Goal: Task Accomplishment & Management: Use online tool/utility

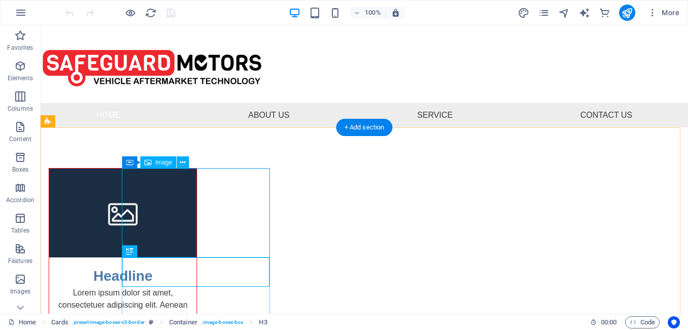
click at [197, 235] on figure at bounding box center [123, 212] width 148 height 89
select select "%"
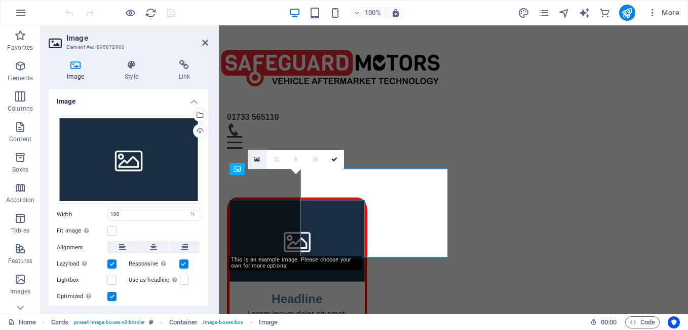
click at [254, 153] on link at bounding box center [257, 159] width 19 height 19
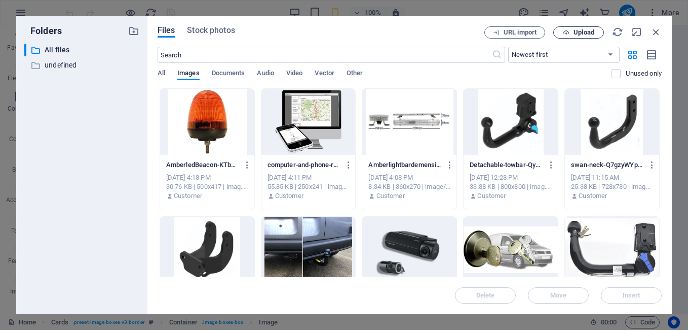
click at [573, 33] on span "Upload" at bounding box center [579, 32] width 42 height 7
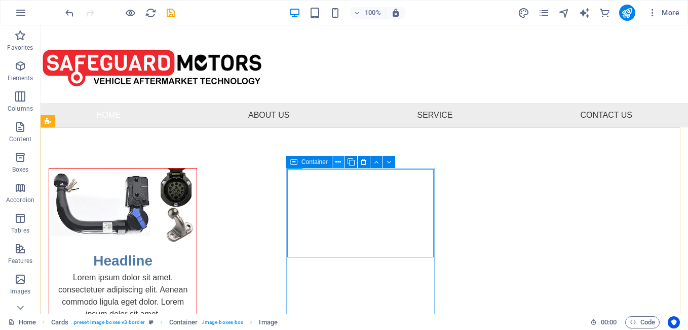
click at [337, 162] on icon at bounding box center [339, 162] width 6 height 11
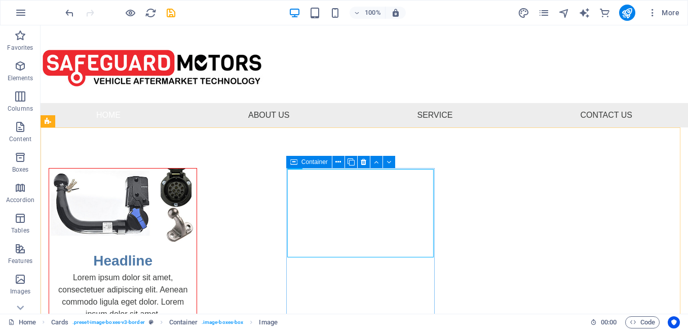
click at [296, 167] on icon at bounding box center [293, 162] width 7 height 12
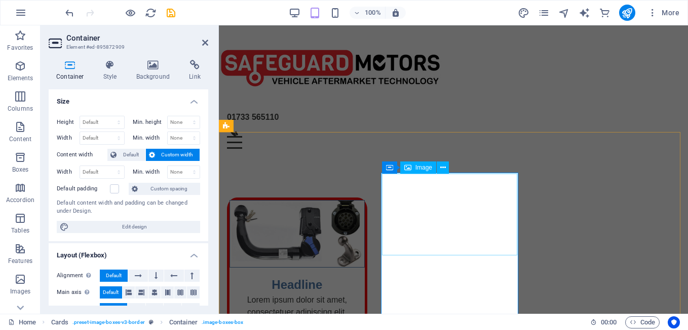
click at [427, 169] on span "Image" at bounding box center [424, 167] width 17 height 6
select select "%"
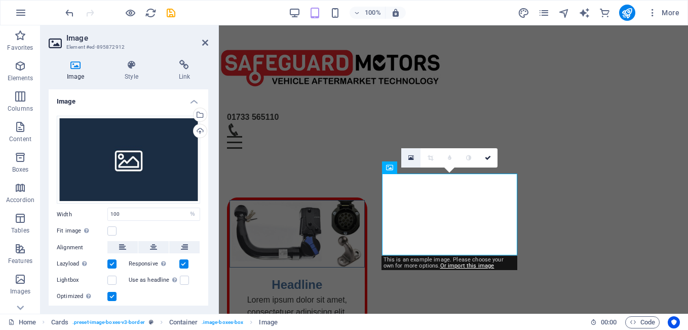
click at [410, 157] on icon at bounding box center [412, 157] width 6 height 7
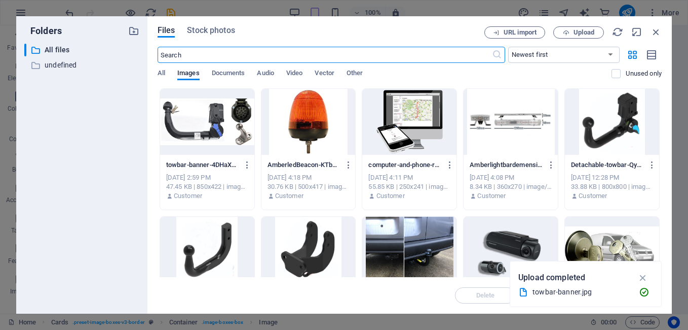
scroll to position [246, 0]
click at [603, 244] on div at bounding box center [612, 249] width 94 height 66
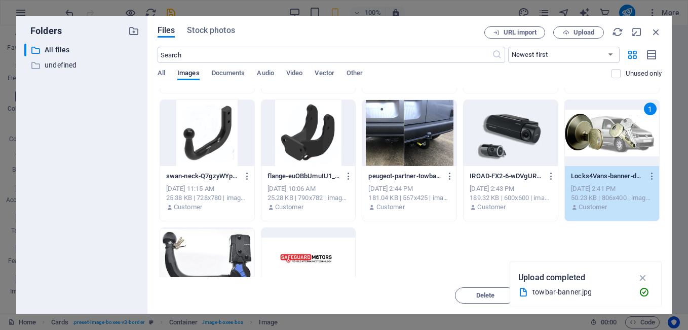
scroll to position [101, 0]
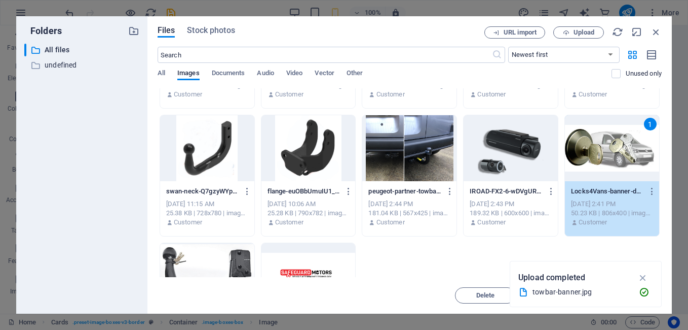
click at [599, 166] on div "1" at bounding box center [612, 148] width 94 height 66
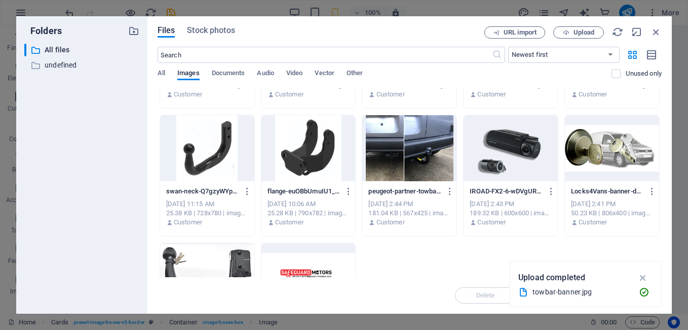
drag, startPoint x: 599, startPoint y: 166, endPoint x: 326, endPoint y: 202, distance: 275.1
click at [599, 166] on div at bounding box center [612, 148] width 94 height 66
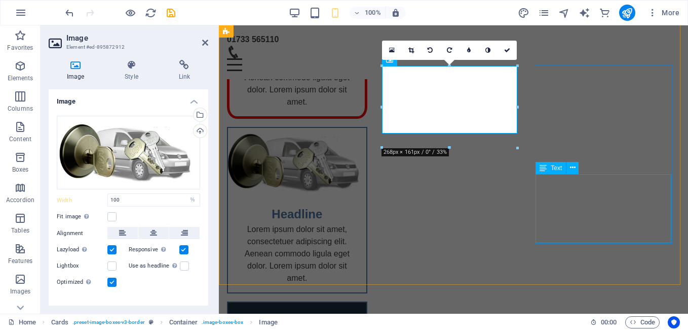
scroll to position [132, 0]
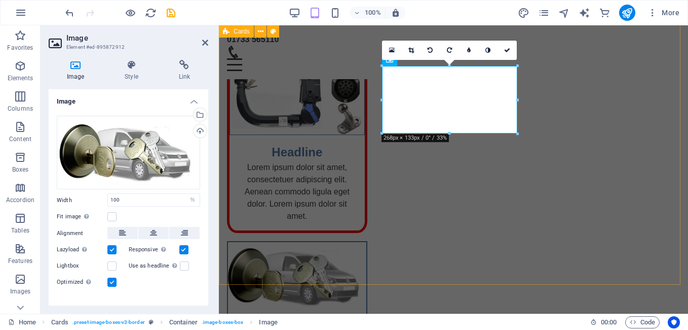
click at [527, 266] on div "Headline Lorem ipsum dolor sit amet, consectetuer adipiscing elit. Aenean commo…" at bounding box center [453, 303] width 469 height 665
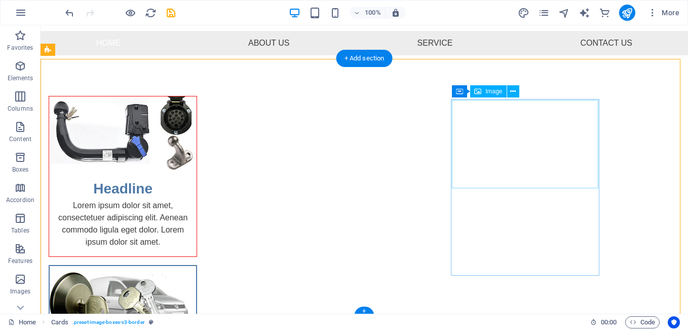
scroll to position [71, 0]
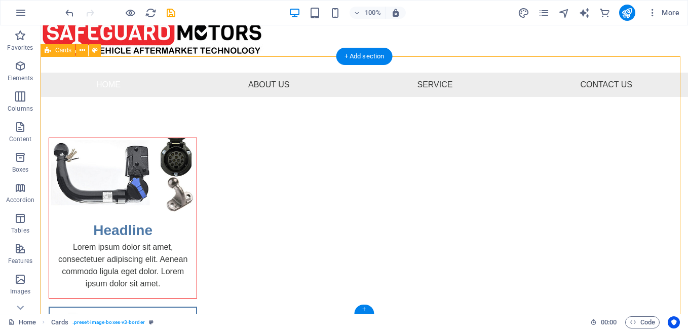
scroll to position [0, 0]
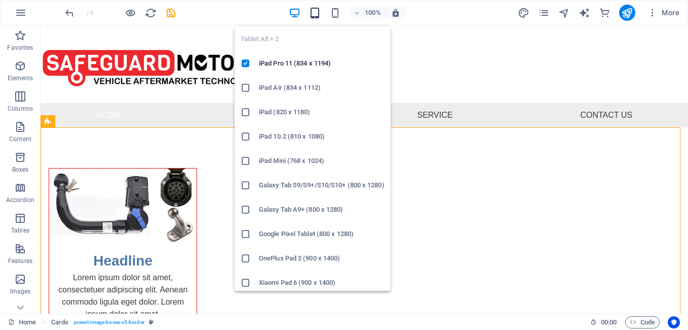
click at [319, 14] on icon "button" at bounding box center [315, 13] width 12 height 12
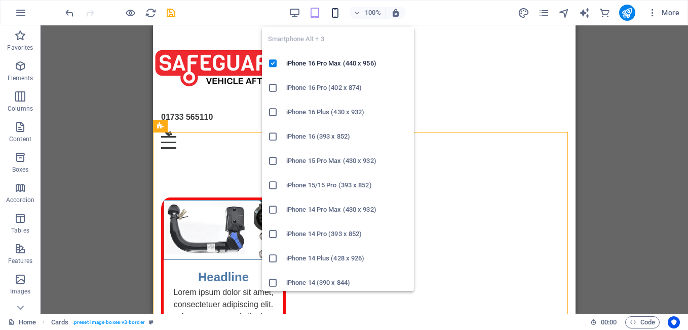
click at [336, 16] on icon "button" at bounding box center [336, 13] width 12 height 12
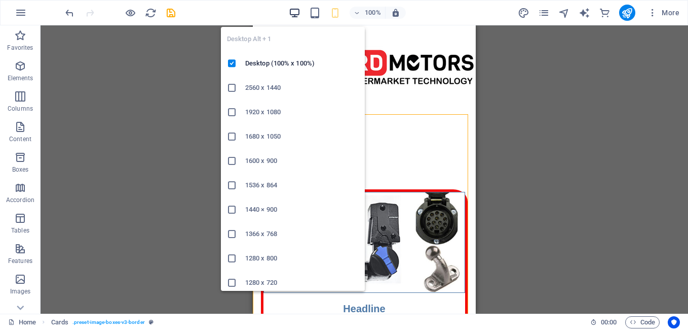
click at [299, 15] on icon "button" at bounding box center [295, 13] width 12 height 12
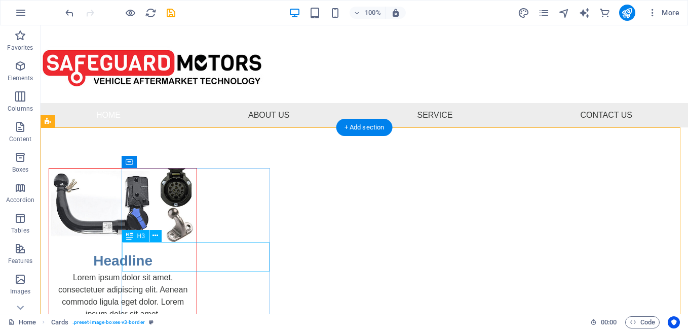
click at [197, 262] on div "Headline" at bounding box center [123, 256] width 148 height 29
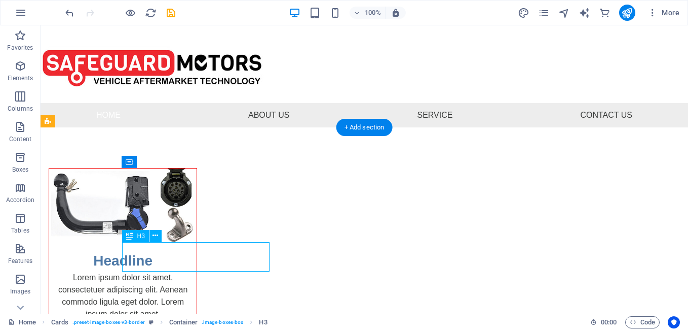
click at [197, 262] on div "Headline" at bounding box center [123, 256] width 148 height 29
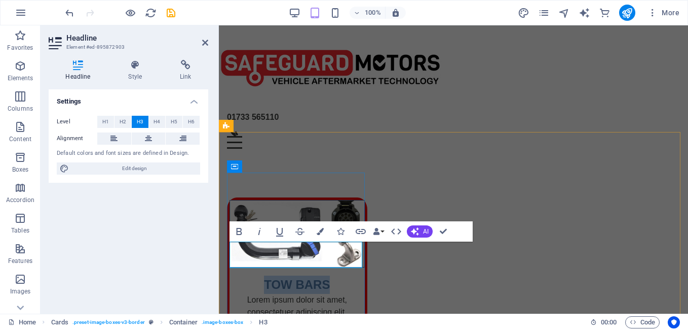
drag, startPoint x: 333, startPoint y: 254, endPoint x: 262, endPoint y: 257, distance: 71.0
click at [262, 275] on h3 "TOW BARS" at bounding box center [297, 284] width 119 height 18
click at [320, 230] on icon "button" at bounding box center [320, 231] width 7 height 7
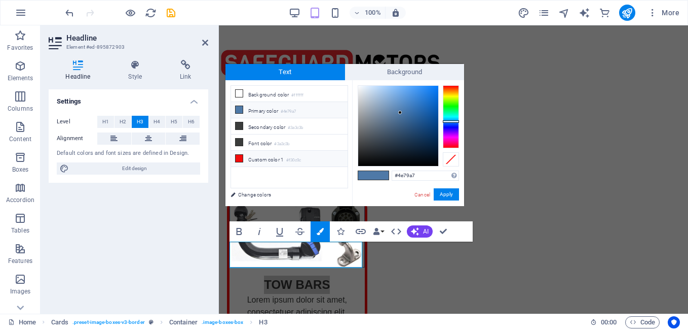
click at [240, 155] on icon at bounding box center [239, 158] width 7 height 7
type input "#f30c0c"
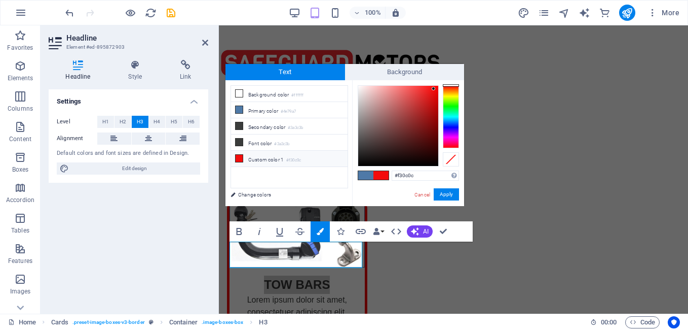
click at [237, 155] on icon at bounding box center [239, 158] width 7 height 7
click at [451, 193] on button "Apply" at bounding box center [446, 194] width 25 height 12
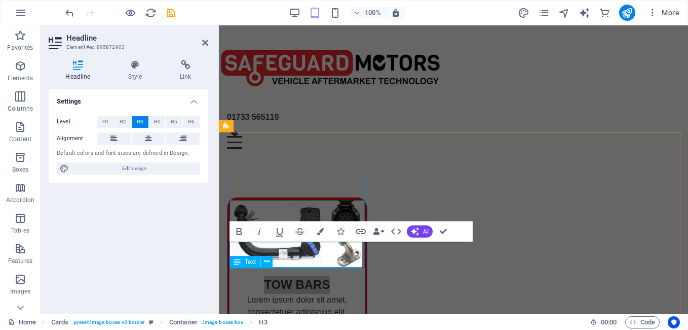
click at [323, 301] on div "Lorem ipsum dolor sit amet, consectetuer adipiscing elit. Aenean commodo ligula…" at bounding box center [297, 328] width 135 height 69
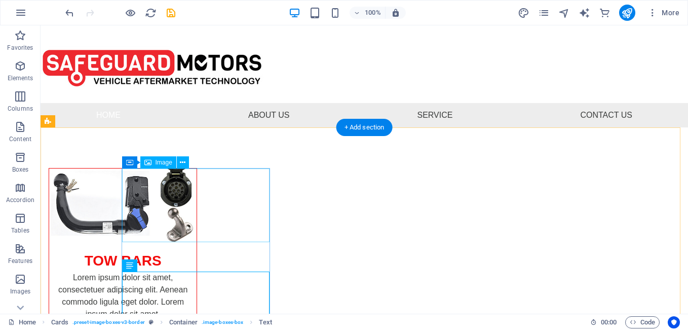
click at [122, 198] on figure at bounding box center [123, 205] width 148 height 74
select select "%"
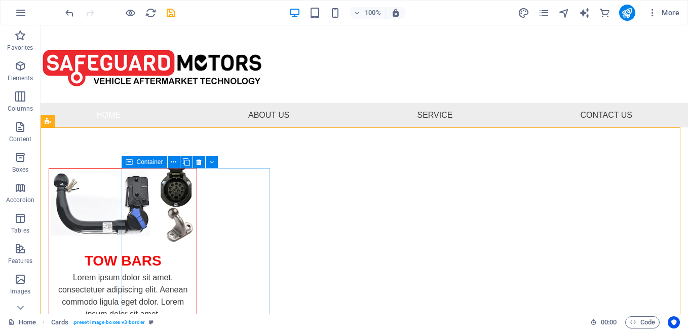
click at [131, 166] on icon at bounding box center [129, 162] width 7 height 12
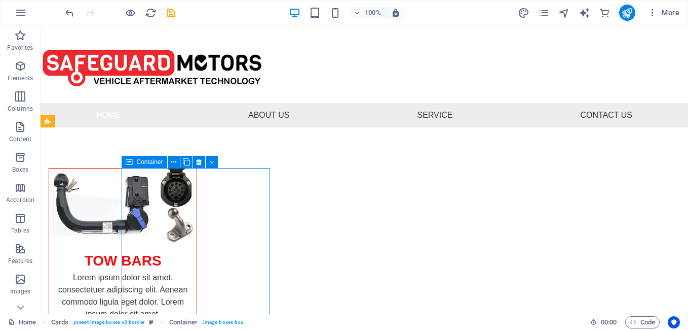
click at [131, 166] on icon at bounding box center [129, 162] width 7 height 12
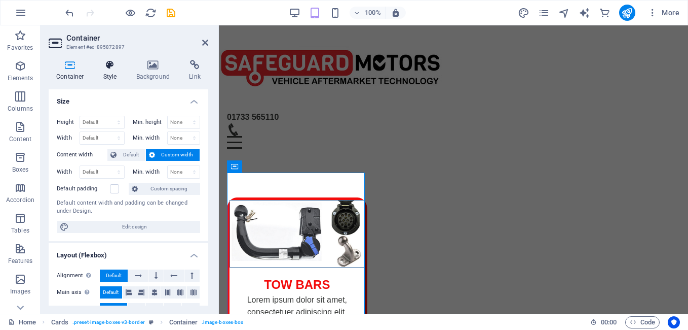
click at [107, 61] on icon at bounding box center [110, 65] width 29 height 10
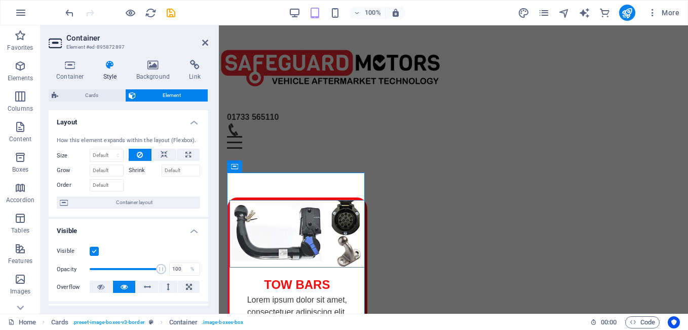
scroll to position [152, 0]
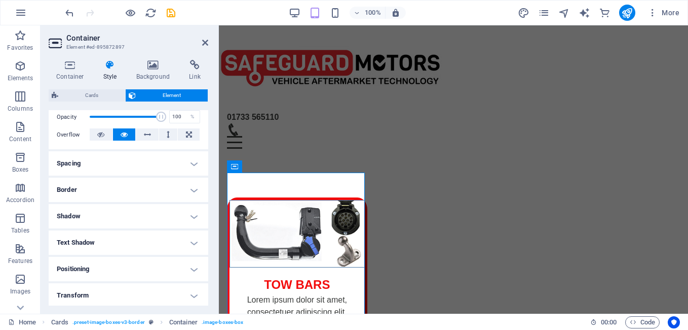
click at [101, 193] on h4 "Border" at bounding box center [129, 189] width 160 height 24
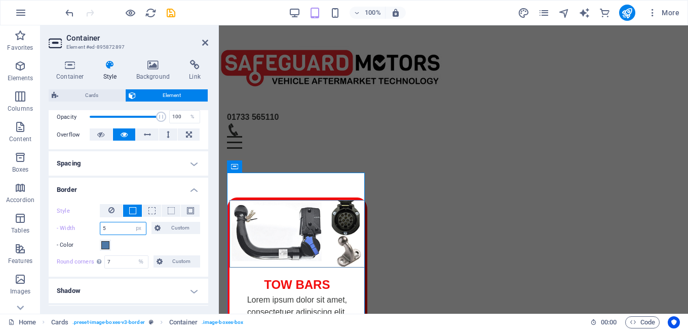
drag, startPoint x: 114, startPoint y: 228, endPoint x: 95, endPoint y: 230, distance: 18.4
click at [95, 230] on div "- Width 5 auto px rem % vh vw Custom Custom" at bounding box center [128, 228] width 143 height 13
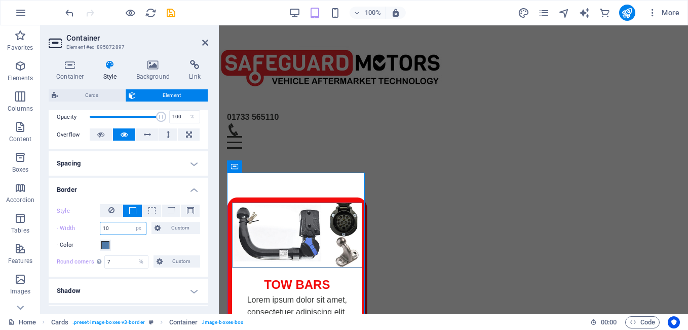
type input "10"
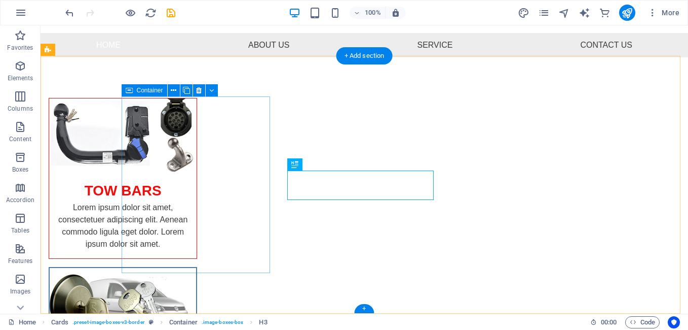
scroll to position [71, 0]
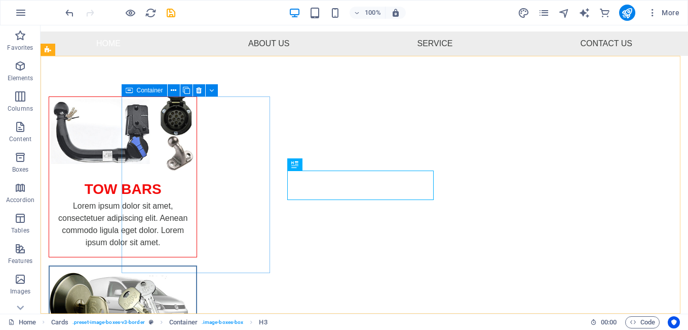
click at [133, 93] on div "Container" at bounding box center [145, 90] width 46 height 12
select select "px"
select select "%"
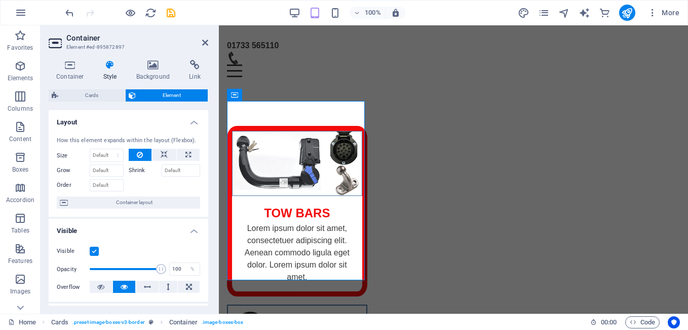
scroll to position [101, 0]
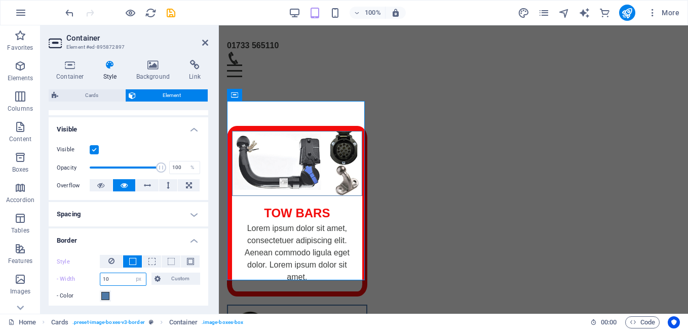
drag, startPoint x: 125, startPoint y: 279, endPoint x: 88, endPoint y: 277, distance: 36.6
click at [88, 277] on div "- Width 10 auto px rem % vh vw Custom Custom" at bounding box center [128, 278] width 143 height 13
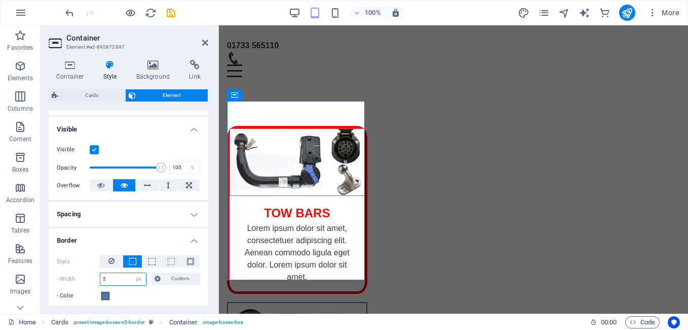
type input "5"
click at [185, 297] on div "- Color" at bounding box center [128, 295] width 143 height 12
click at [103, 296] on span at bounding box center [105, 295] width 8 height 8
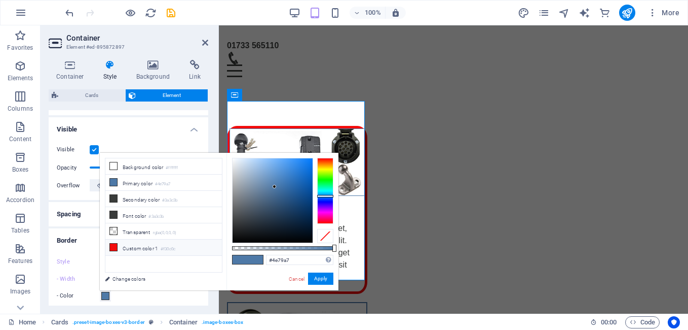
click at [112, 246] on icon at bounding box center [113, 246] width 7 height 7
type input "#f30c0c"
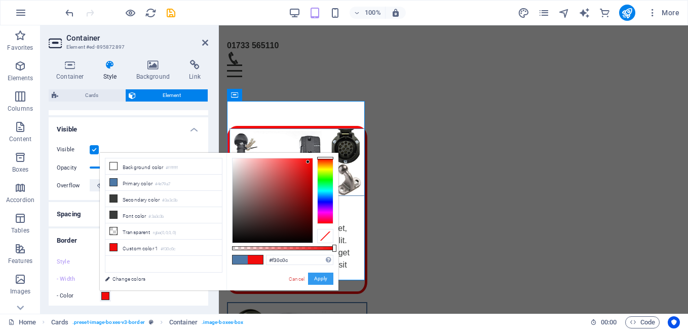
drag, startPoint x: 313, startPoint y: 275, endPoint x: 52, endPoint y: 269, distance: 261.6
click at [313, 275] on button "Apply" at bounding box center [320, 278] width 25 height 12
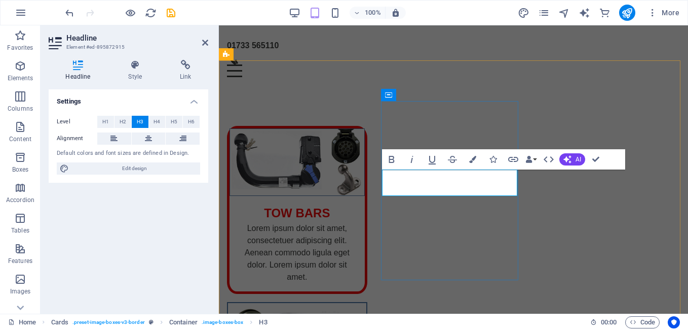
drag, startPoint x: 495, startPoint y: 182, endPoint x: 403, endPoint y: 189, distance: 92.5
click at [476, 161] on icon "button" at bounding box center [472, 159] width 7 height 7
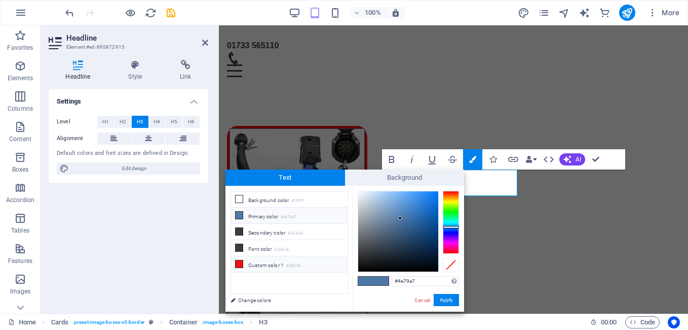
click at [241, 262] on icon at bounding box center [239, 263] width 7 height 7
type input "#f30c0c"
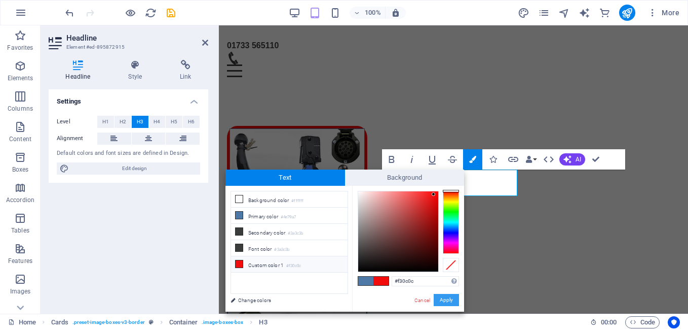
click at [454, 299] on button "Apply" at bounding box center [446, 300] width 25 height 12
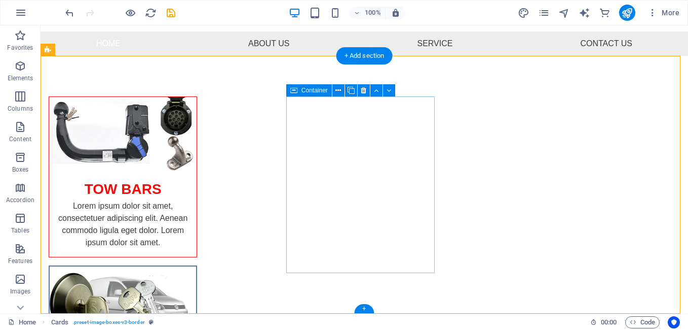
click at [294, 94] on icon at bounding box center [293, 90] width 7 height 12
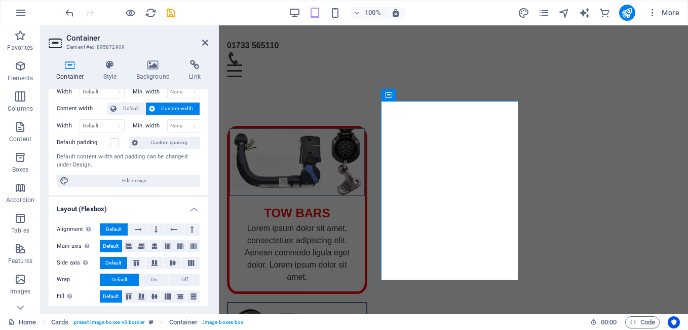
scroll to position [0, 0]
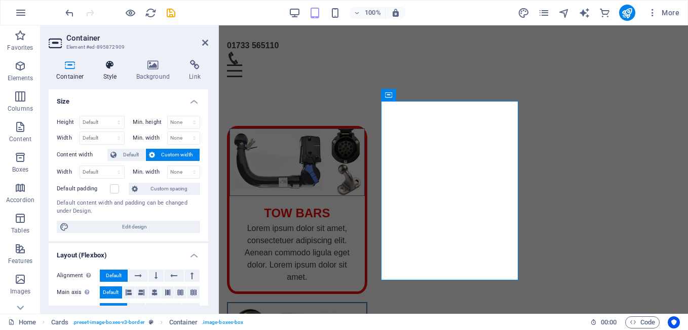
click at [113, 72] on h4 "Style" at bounding box center [112, 70] width 33 height 21
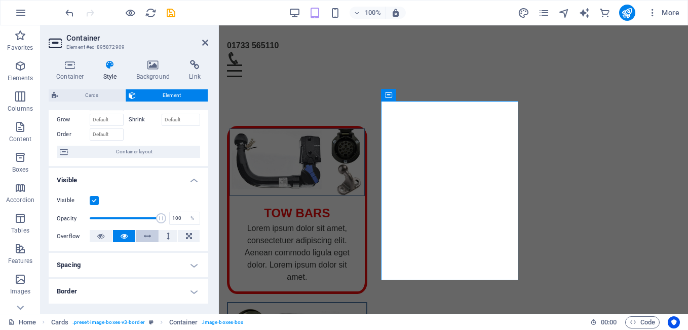
scroll to position [152, 0]
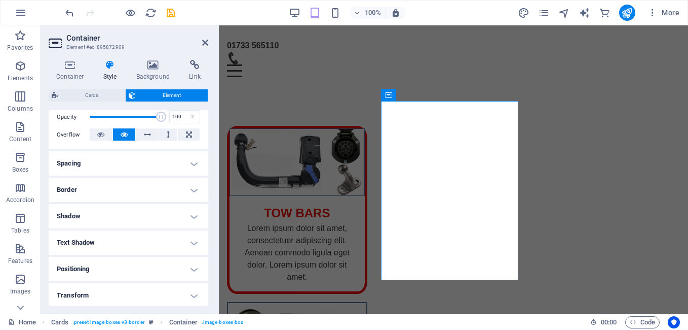
click at [131, 195] on h4 "Border" at bounding box center [129, 189] width 160 height 24
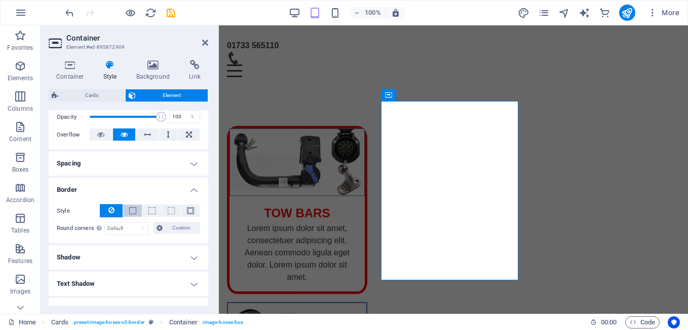
click at [134, 209] on span at bounding box center [132, 210] width 7 height 7
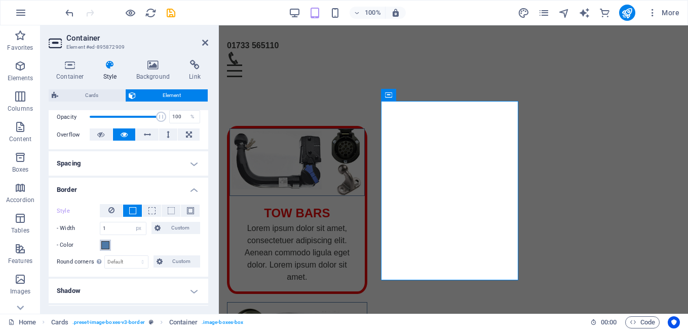
click at [106, 242] on span at bounding box center [105, 245] width 8 height 8
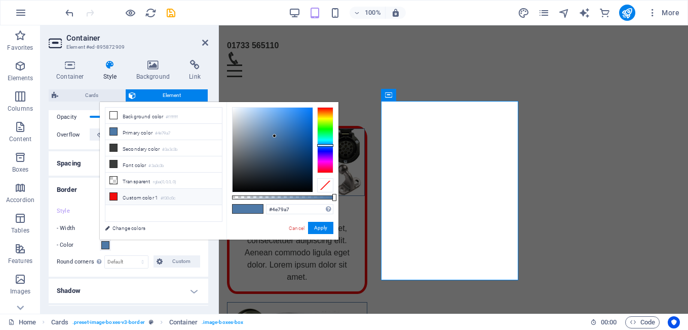
click at [114, 193] on icon at bounding box center [113, 196] width 7 height 7
type input "#f30c0c"
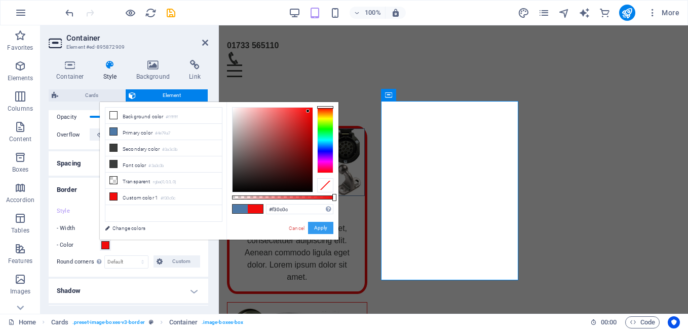
drag, startPoint x: 326, startPoint y: 228, endPoint x: 102, endPoint y: 203, distance: 225.5
click at [326, 228] on button "Apply" at bounding box center [320, 228] width 25 height 12
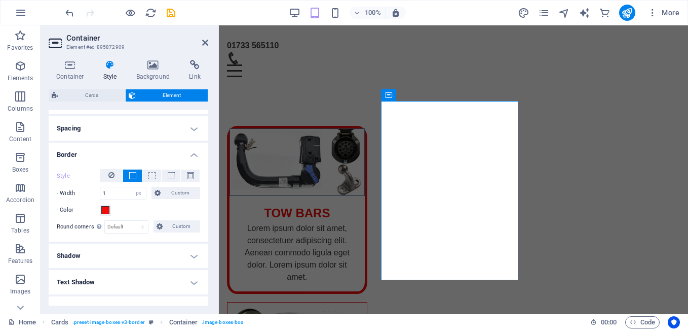
scroll to position [203, 0]
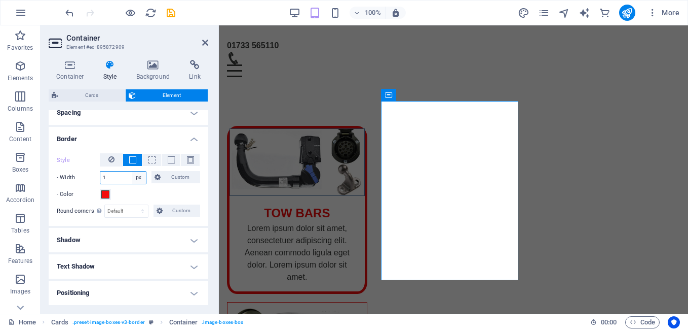
click at [136, 176] on select "auto px rem % vh vw Custom" at bounding box center [139, 177] width 14 height 12
select select "%"
click at [132, 171] on select "auto px rem % vh vw Custom" at bounding box center [139, 177] width 14 height 12
type input "1"
select select "px"
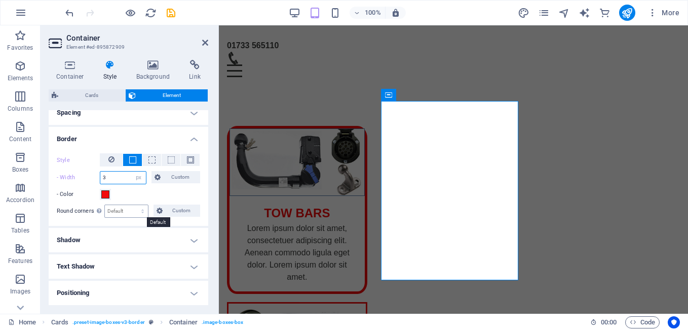
type input "3"
click at [121, 210] on select "Default px rem % vh vw Custom" at bounding box center [126, 211] width 43 height 12
select select "%"
click at [133, 205] on select "Default px rem % vh vw Custom" at bounding box center [126, 211] width 43 height 12
type input "3"
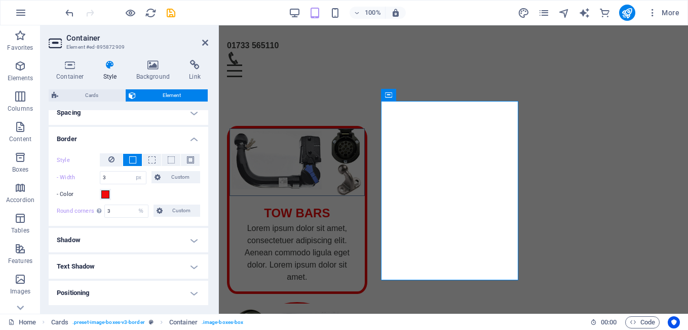
click at [138, 251] on h4 "Shadow" at bounding box center [129, 240] width 160 height 24
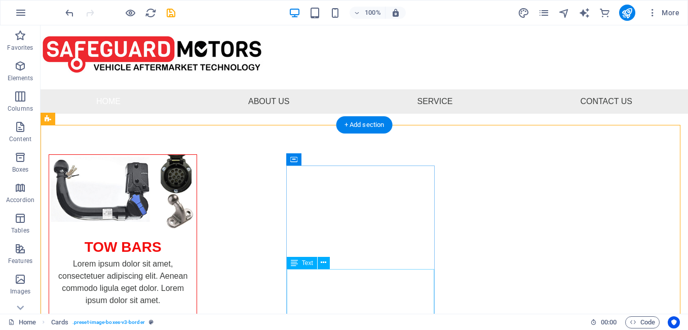
scroll to position [0, 0]
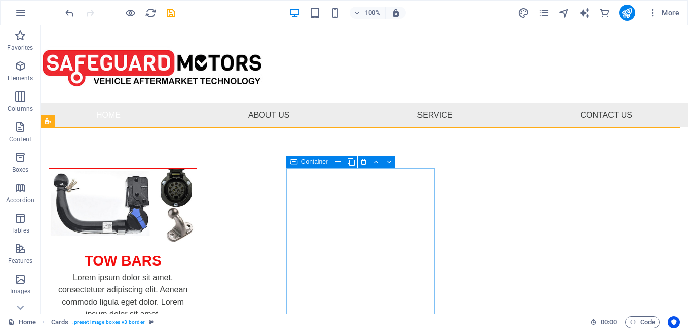
click at [290, 165] on icon at bounding box center [293, 162] width 7 height 12
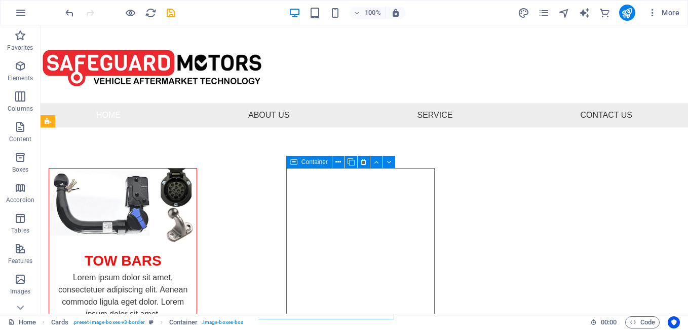
click at [297, 162] on icon at bounding box center [293, 162] width 7 height 12
select select "px"
select select "%"
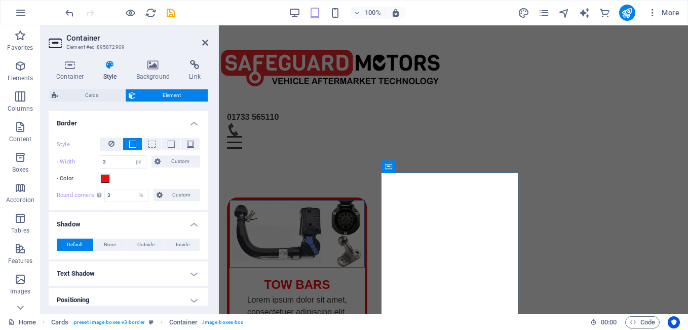
scroll to position [203, 0]
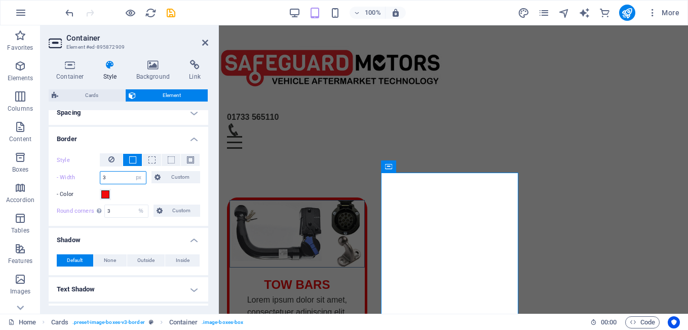
click at [115, 179] on input "3" at bounding box center [123, 177] width 46 height 12
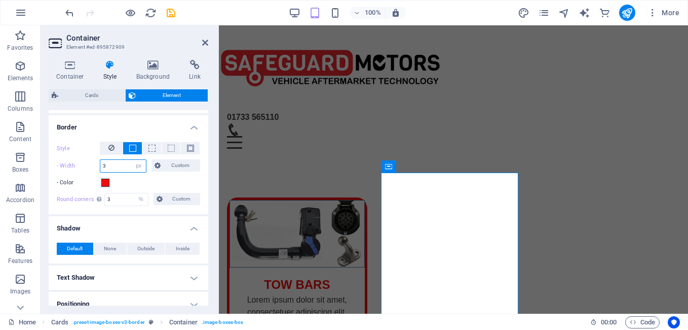
scroll to position [152, 0]
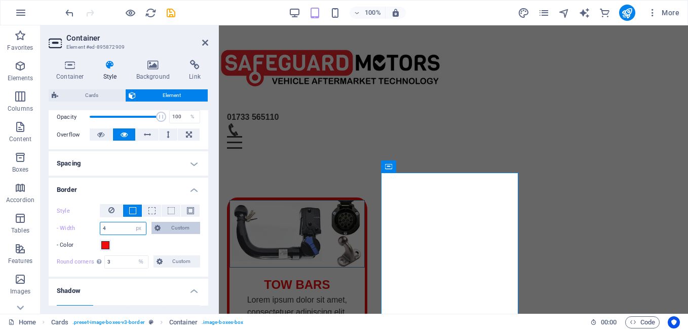
type input "4"
click at [155, 226] on icon at bounding box center [158, 228] width 6 height 12
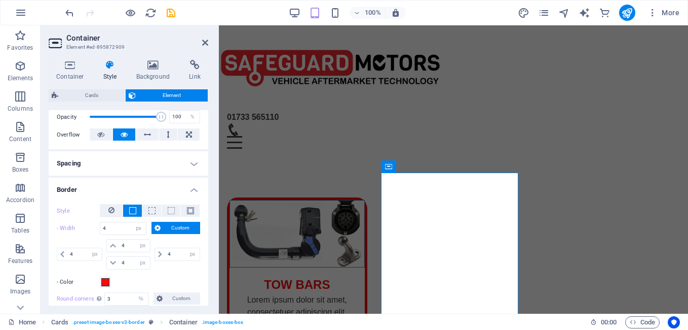
click at [159, 226] on icon at bounding box center [158, 228] width 6 height 12
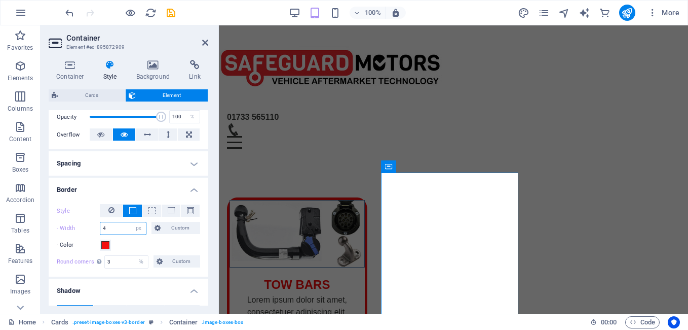
click at [113, 229] on input "4" at bounding box center [123, 228] width 46 height 12
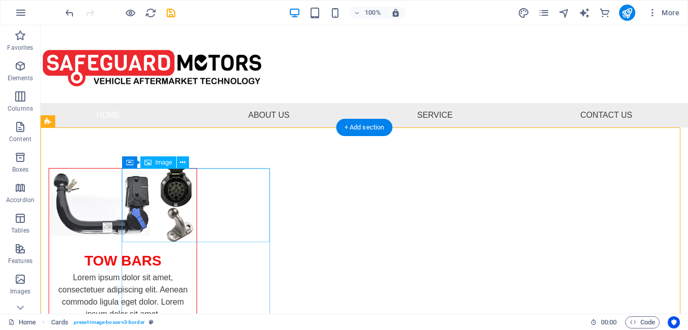
click at [122, 194] on figure at bounding box center [123, 205] width 148 height 74
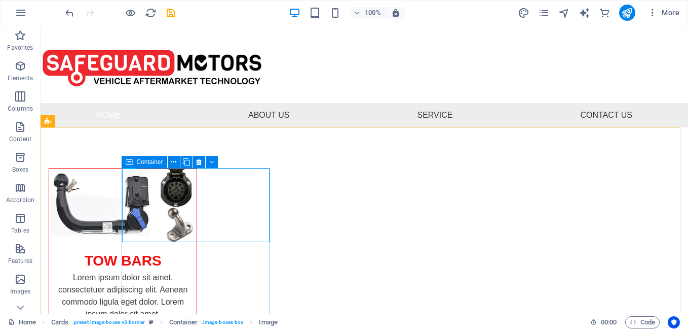
click at [131, 162] on icon at bounding box center [129, 162] width 7 height 12
select select "px"
select select "%"
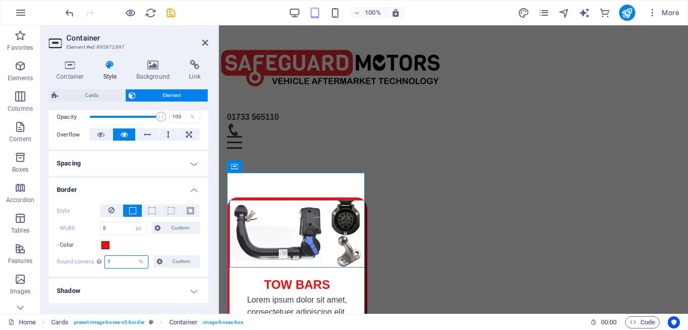
drag, startPoint x: 121, startPoint y: 259, endPoint x: 104, endPoint y: 260, distance: 16.3
click at [105, 260] on input "7" at bounding box center [126, 261] width 43 height 12
type input "3"
drag, startPoint x: 107, startPoint y: 228, endPoint x: 81, endPoint y: 229, distance: 26.4
click at [81, 229] on div "- Width 5 auto px rem % vh vw Custom Custom" at bounding box center [128, 228] width 143 height 13
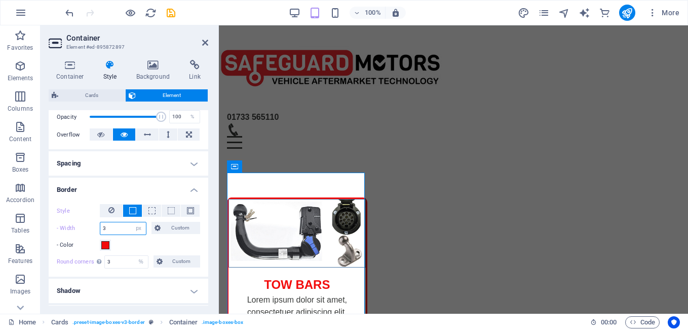
type input "3"
drag, startPoint x: 593, startPoint y: 171, endPoint x: 586, endPoint y: 170, distance: 6.6
click at [592, 170] on button at bounding box center [597, 167] width 12 height 12
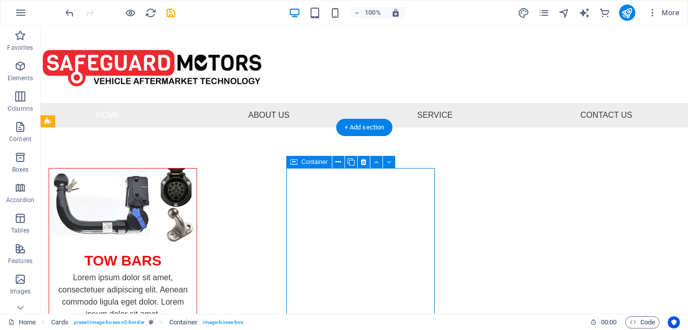
select select "px"
select select "%"
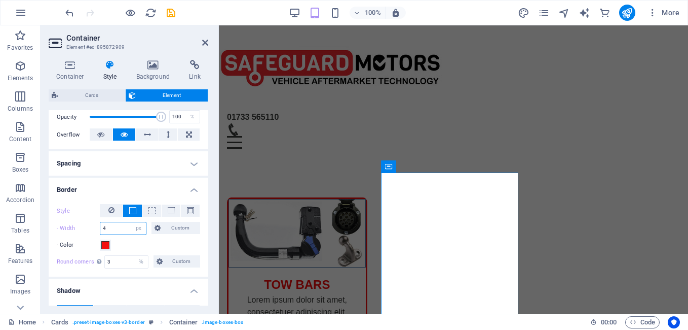
drag, startPoint x: 114, startPoint y: 226, endPoint x: 94, endPoint y: 229, distance: 19.9
click at [94, 229] on div "- Width 4 auto px rem % vh vw Custom Custom" at bounding box center [128, 228] width 143 height 13
type input "3"
click at [136, 228] on select "auto px rem % vh vw Custom" at bounding box center [139, 228] width 14 height 12
select select "%"
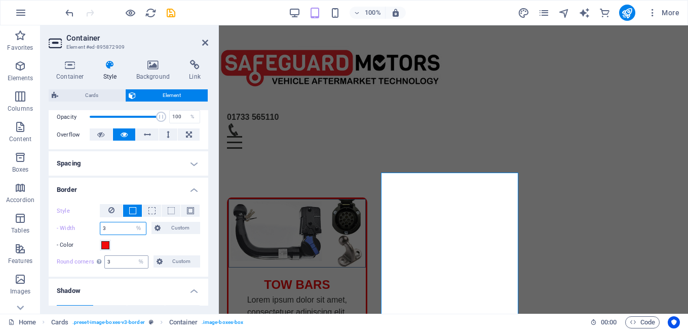
click at [132, 222] on select "auto px rem % vh vw Custom" at bounding box center [139, 228] width 14 height 12
type input "3"
click at [138, 227] on select "auto px rem % vh vw Custom" at bounding box center [139, 228] width 14 height 12
select select "%"
click at [132, 222] on select "auto px rem % vh vw Custom" at bounding box center [139, 228] width 14 height 12
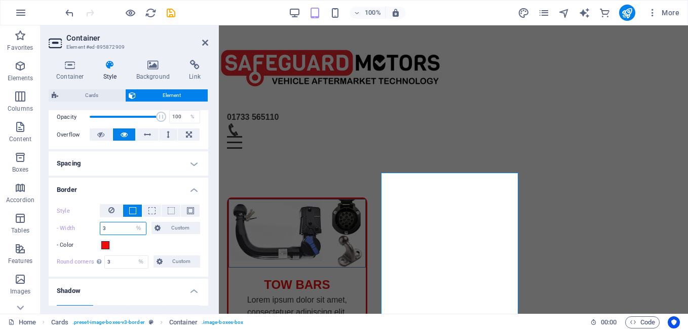
type input "3"
select select "px"
click at [166, 190] on h4 "Border" at bounding box center [129, 186] width 160 height 18
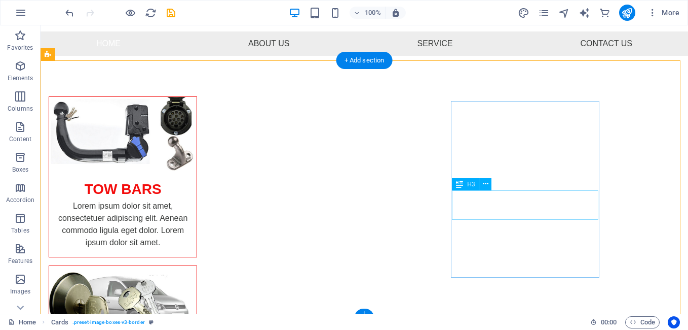
scroll to position [0, 0]
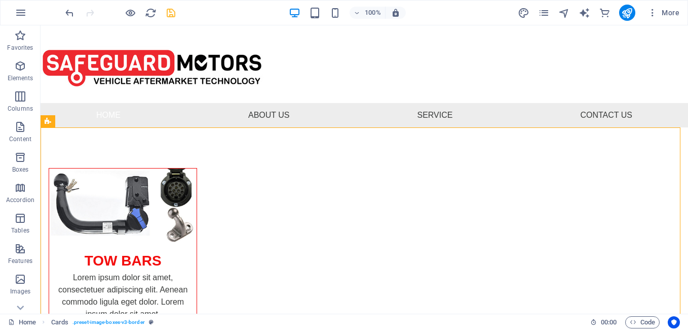
click at [171, 15] on icon "save" at bounding box center [171, 13] width 12 height 12
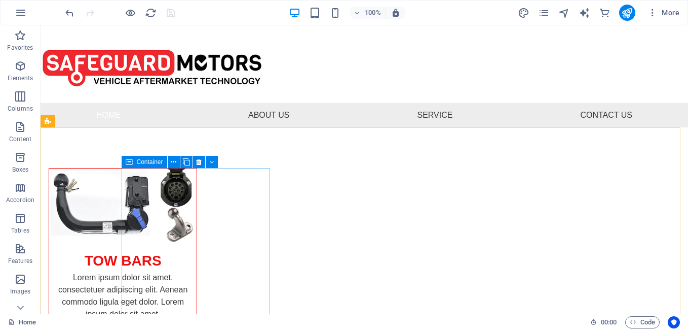
click at [131, 163] on icon at bounding box center [129, 162] width 7 height 12
select select "px"
select select "%"
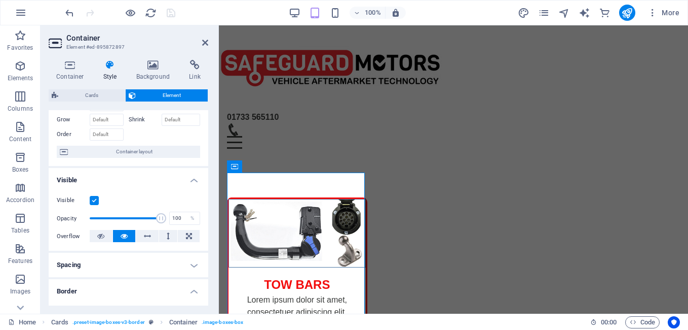
scroll to position [152, 0]
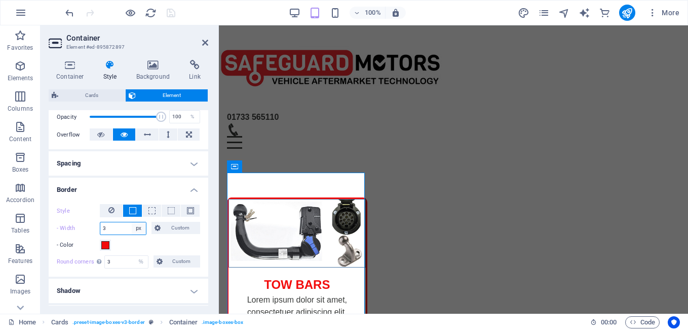
click at [142, 227] on select "auto px rem % vh vw Custom" at bounding box center [139, 228] width 14 height 12
select select "auto"
click at [132, 222] on select "auto px rem % vh vw Custom" at bounding box center [139, 228] width 14 height 12
type input "3"
click at [135, 227] on select "auto px rem % vh vw Custom" at bounding box center [139, 228] width 14 height 12
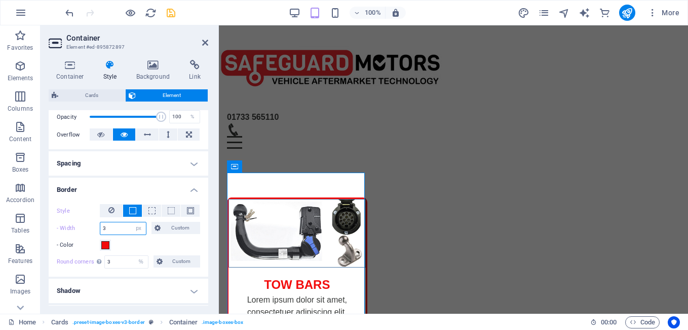
select select "%"
click at [132, 222] on select "auto px rem % vh vw Custom" at bounding box center [139, 228] width 14 height 12
type input "3"
click at [141, 226] on select "auto px rem % vh vw Custom" at bounding box center [139, 228] width 14 height 12
select select "auto"
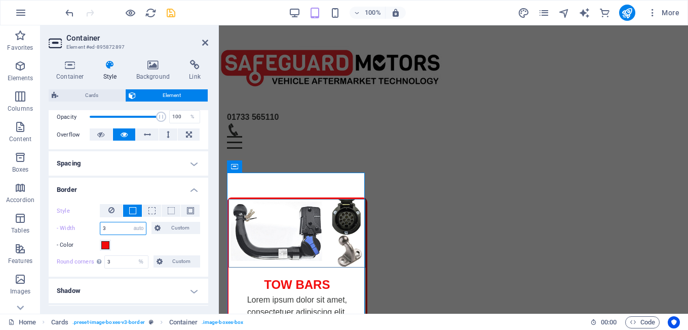
click at [132, 222] on select "auto px rem % vh vw Custom" at bounding box center [139, 228] width 14 height 12
type input "3"
select select "px"
click at [139, 227] on select "auto px rem % vh vw Custom" at bounding box center [139, 228] width 14 height 12
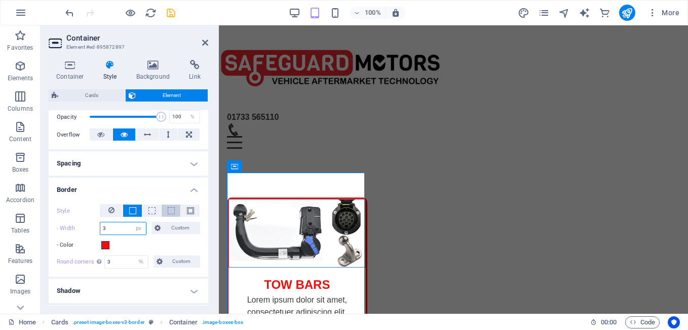
drag, startPoint x: 139, startPoint y: 227, endPoint x: 176, endPoint y: 215, distance: 38.8
click at [139, 227] on select "auto px rem % vh vw Custom" at bounding box center [139, 228] width 14 height 12
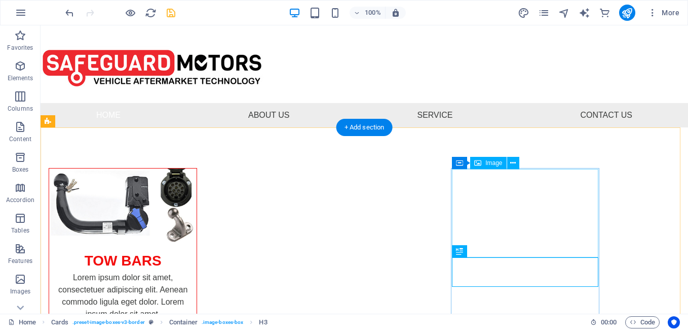
select select "%"
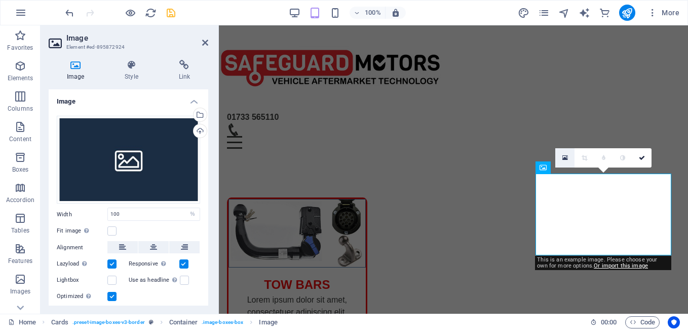
drag, startPoint x: 438, startPoint y: 149, endPoint x: 563, endPoint y: 158, distance: 124.5
click at [563, 158] on icon at bounding box center [566, 157] width 6 height 7
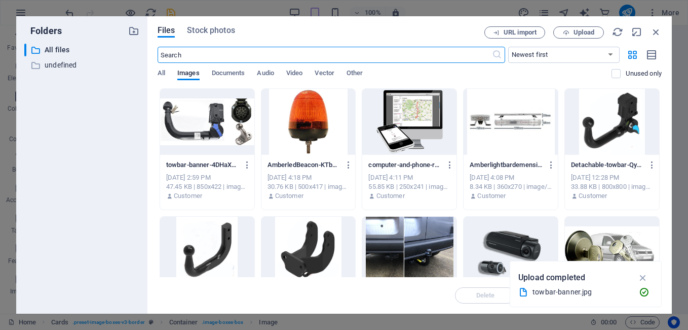
scroll to position [428, 0]
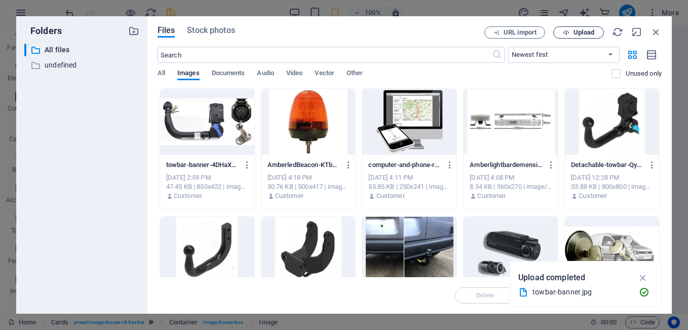
click at [591, 33] on span "Upload" at bounding box center [584, 32] width 21 height 6
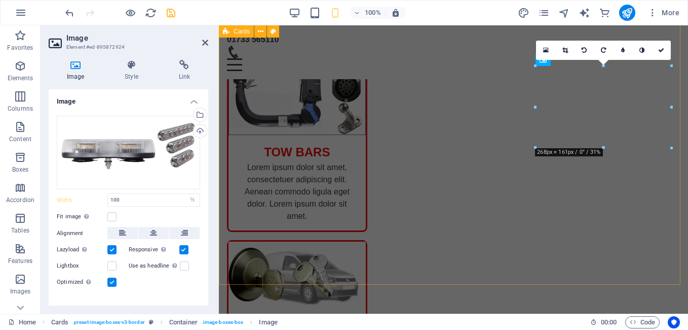
scroll to position [119, 0]
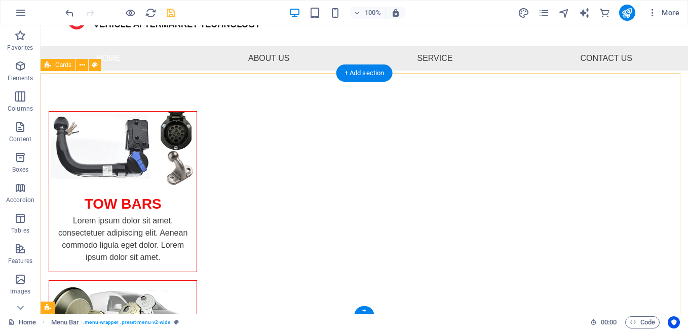
scroll to position [56, 0]
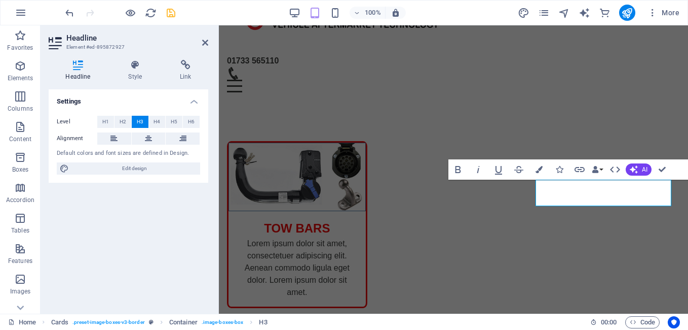
scroll to position [61, 0]
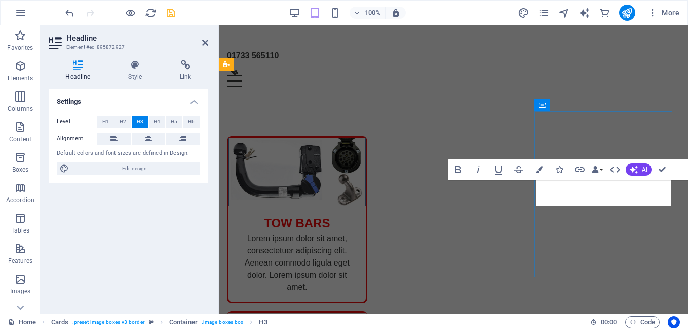
drag, startPoint x: 658, startPoint y: 195, endPoint x: 557, endPoint y: 196, distance: 101.4
click at [541, 166] on icon "button" at bounding box center [539, 169] width 7 height 7
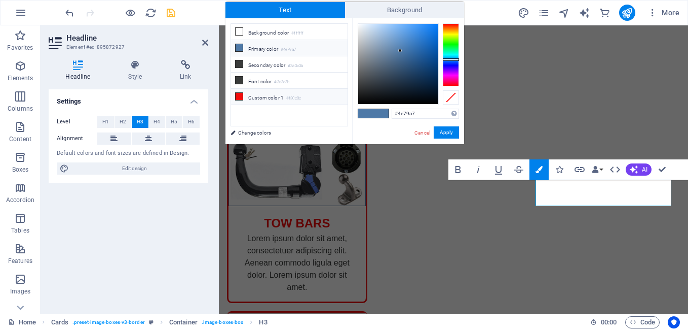
click at [240, 93] on icon at bounding box center [239, 96] width 7 height 7
type input "#f30c0c"
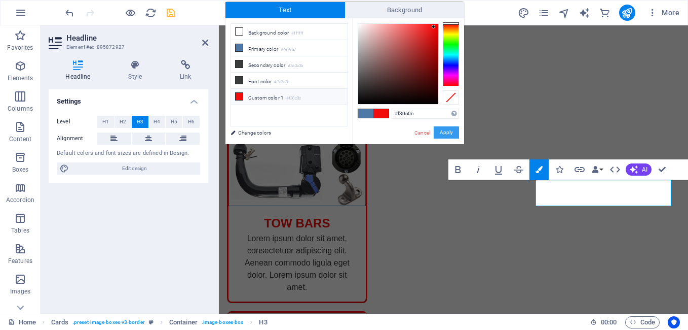
click at [439, 131] on button "Apply" at bounding box center [446, 132] width 25 height 12
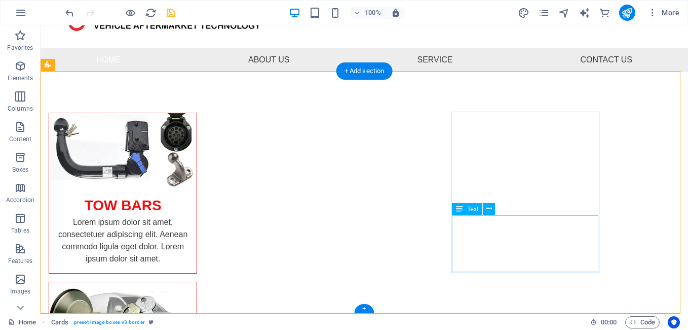
scroll to position [56, 0]
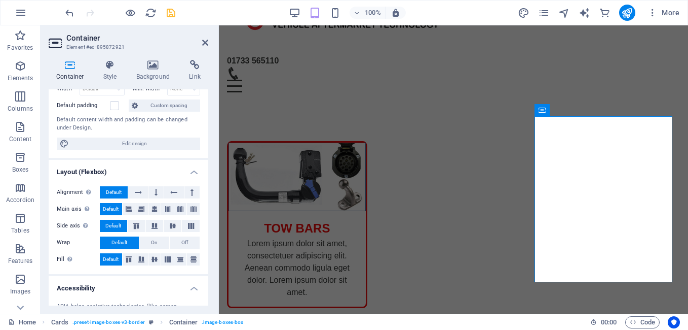
scroll to position [152, 0]
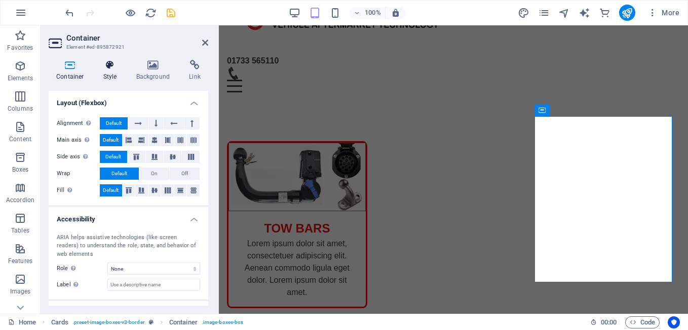
click at [111, 68] on icon at bounding box center [110, 65] width 29 height 10
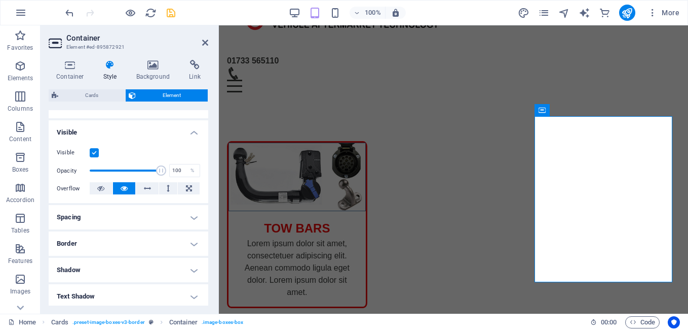
scroll to position [101, 0]
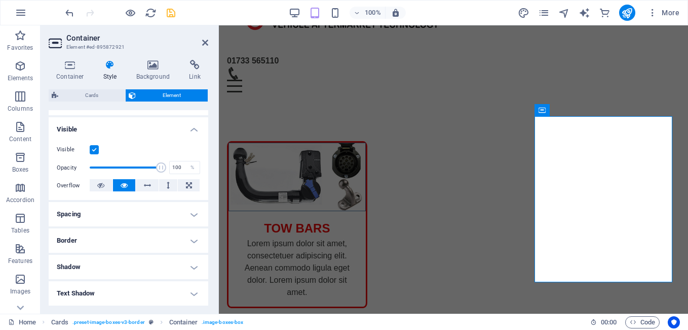
click at [89, 239] on h4 "Border" at bounding box center [129, 240] width 160 height 24
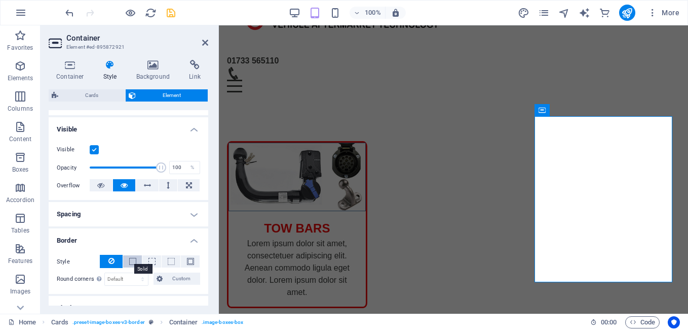
click at [129, 260] on span at bounding box center [132, 261] width 7 height 7
click at [103, 297] on span at bounding box center [105, 295] width 8 height 8
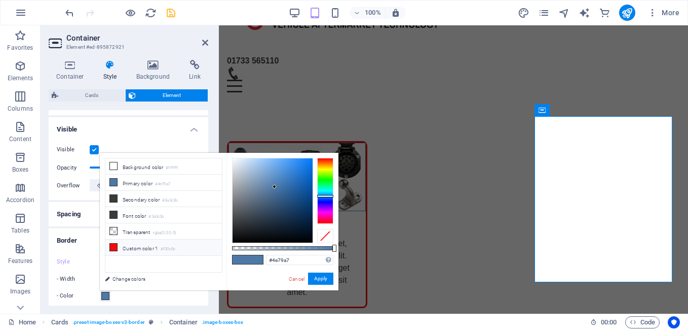
click at [114, 243] on icon at bounding box center [113, 246] width 7 height 7
type input "#f30c0c"
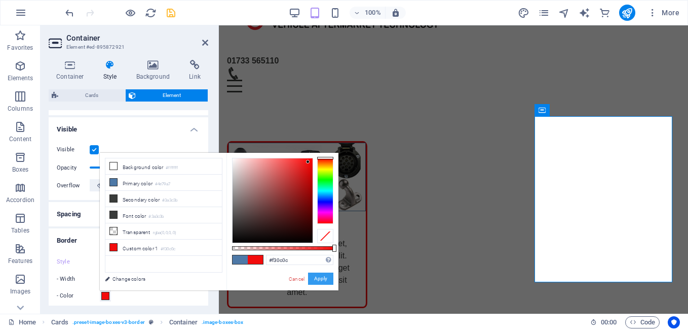
click at [323, 279] on button "Apply" at bounding box center [320, 278] width 25 height 12
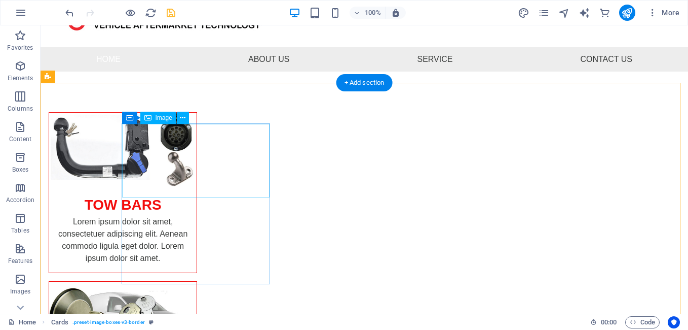
scroll to position [0, 0]
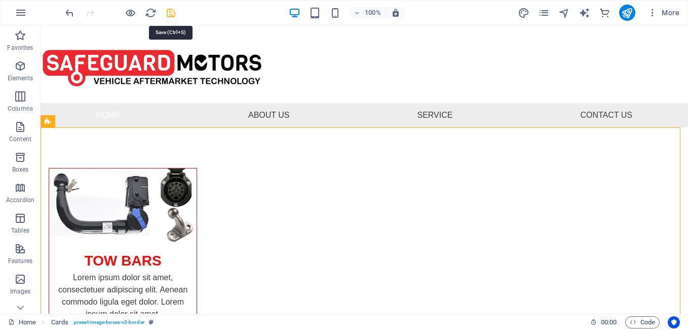
click at [172, 8] on icon "save" at bounding box center [171, 13] width 12 height 12
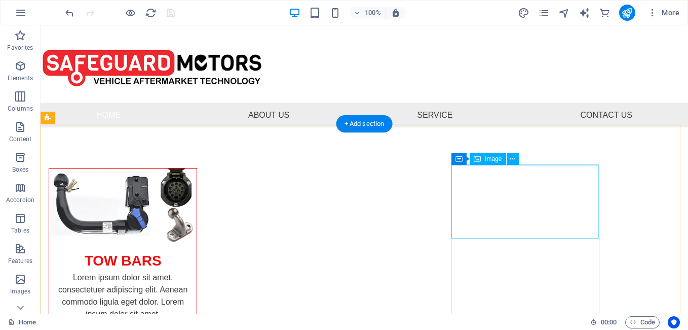
scroll to position [56, 0]
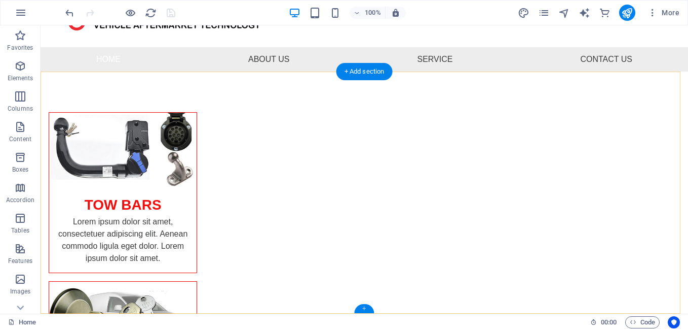
click at [368, 307] on div "+" at bounding box center [364, 308] width 20 height 9
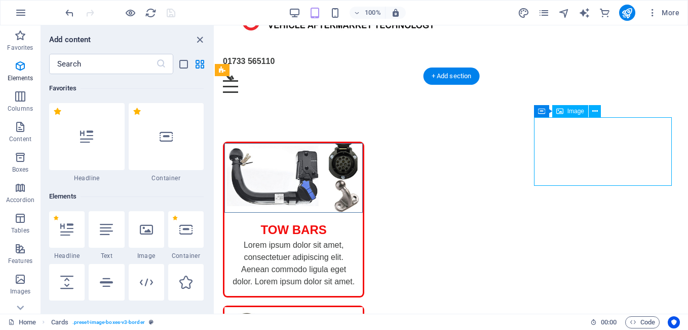
scroll to position [1774, 0]
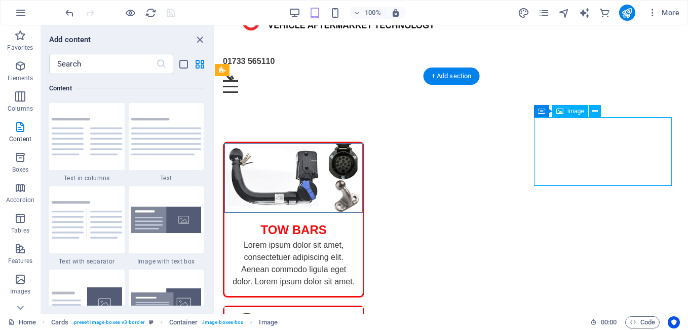
select select "%"
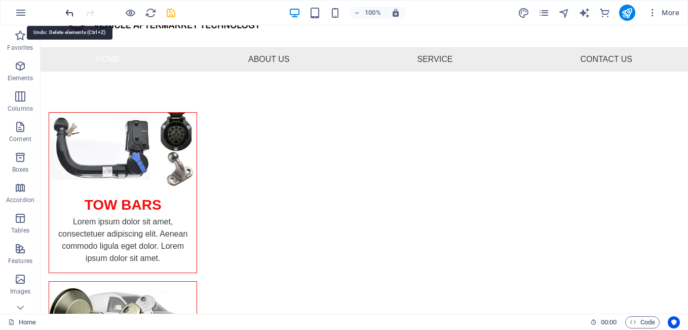
click at [72, 15] on icon "undo" at bounding box center [70, 13] width 12 height 12
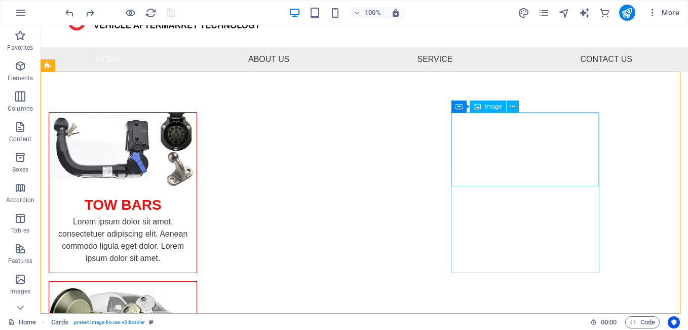
click at [482, 110] on div "Image" at bounding box center [488, 106] width 36 height 12
select select "%"
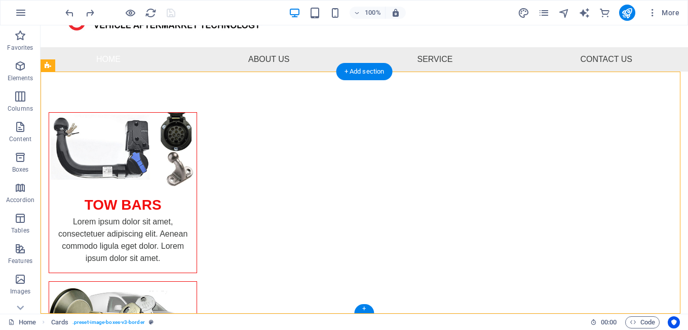
click at [369, 308] on div "+" at bounding box center [364, 308] width 20 height 9
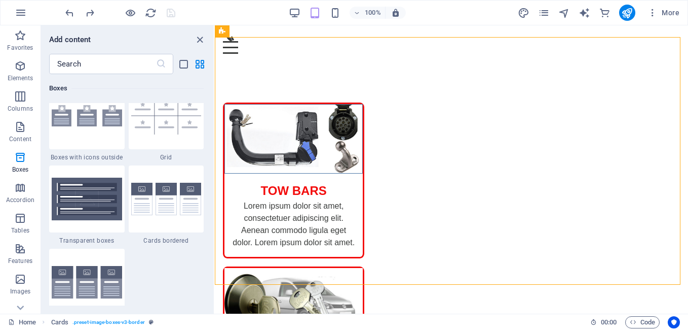
scroll to position [2999, 0]
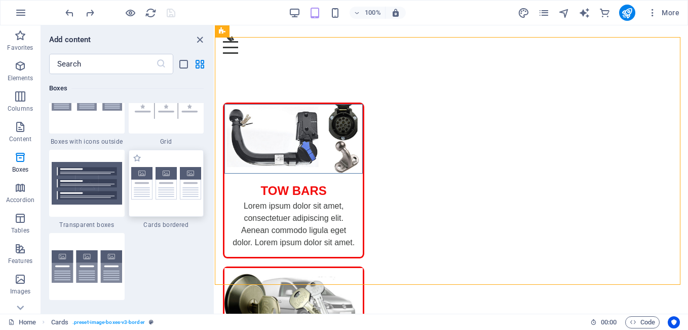
click at [163, 190] on img at bounding box center [166, 183] width 70 height 33
click at [215, 190] on div "H3 Cards Container Image Container Image Menu Bar HTML Container Image Text H3 …" at bounding box center [451, 169] width 473 height 288
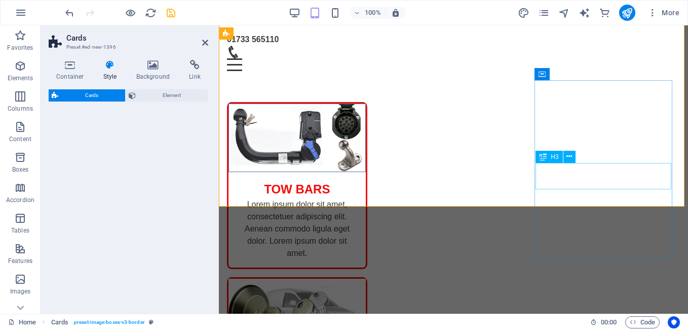
select select "rem"
select select "preset-image-boxes-v3-border"
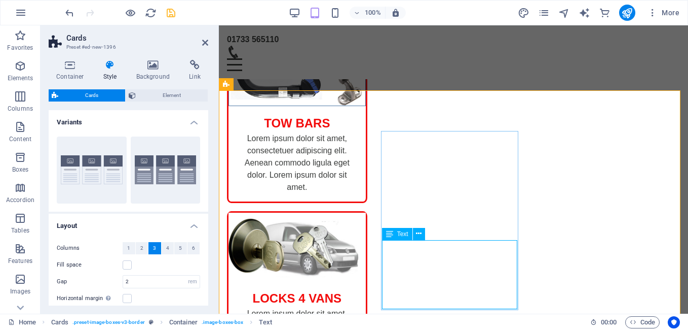
scroll to position [313, 0]
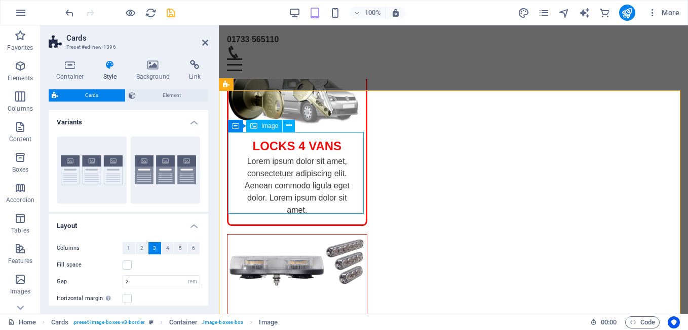
select select "%"
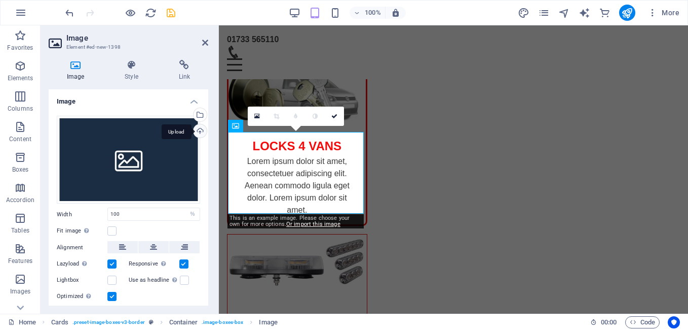
click at [198, 132] on div "Upload" at bounding box center [199, 131] width 15 height 15
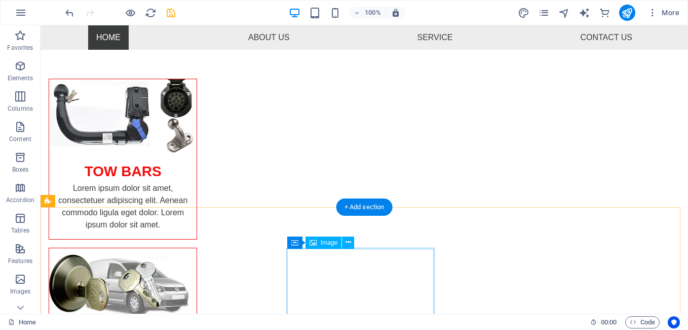
scroll to position [220, 0]
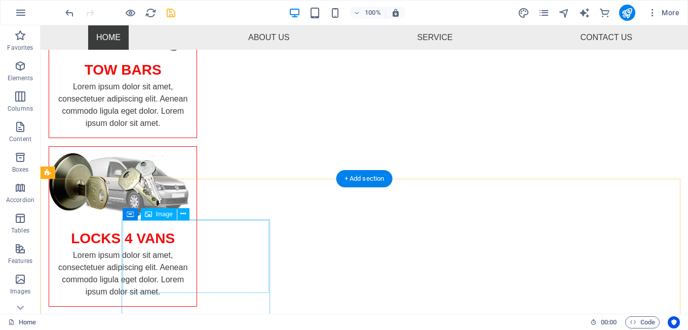
select select "%"
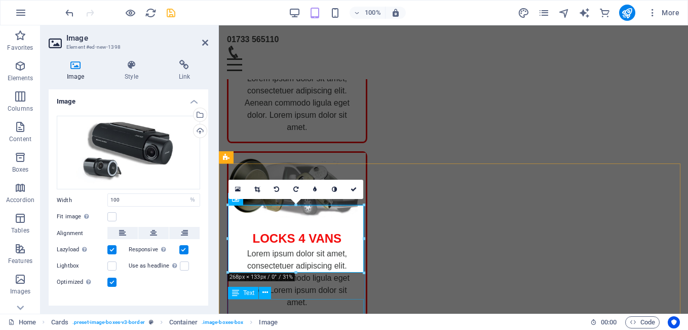
scroll to position [271, 0]
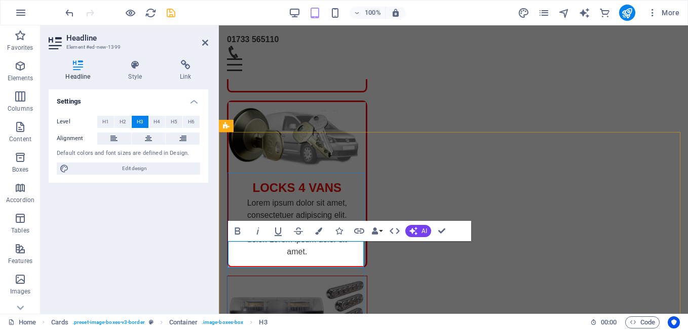
drag, startPoint x: 339, startPoint y: 259, endPoint x: 262, endPoint y: 259, distance: 76.5
click at [318, 230] on icon "button" at bounding box center [318, 230] width 7 height 7
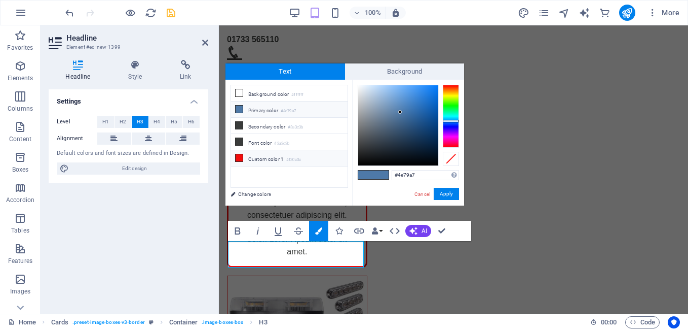
click at [240, 155] on icon at bounding box center [239, 157] width 7 height 7
type input "#f30c0c"
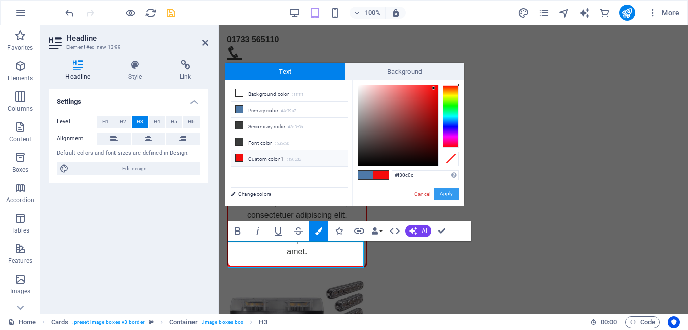
click at [446, 195] on button "Apply" at bounding box center [446, 194] width 25 height 12
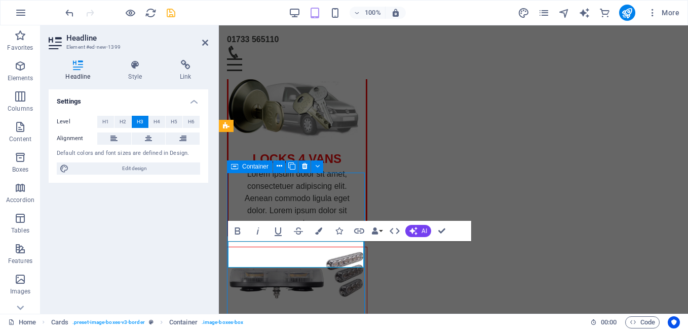
scroll to position [279, 0]
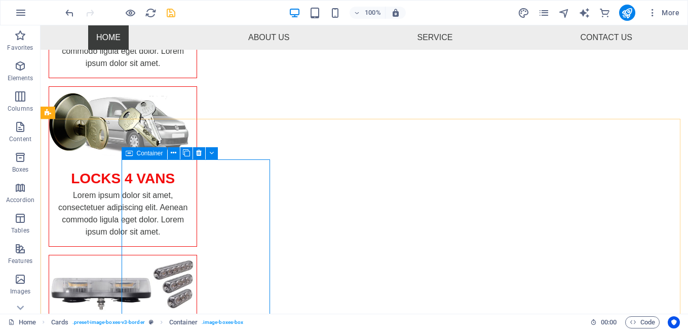
click at [135, 157] on div "Container" at bounding box center [145, 153] width 46 height 12
click at [136, 157] on div "Container" at bounding box center [145, 153] width 46 height 12
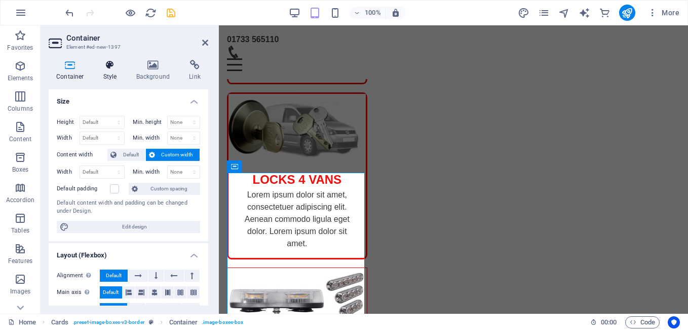
scroll to position [271, 0]
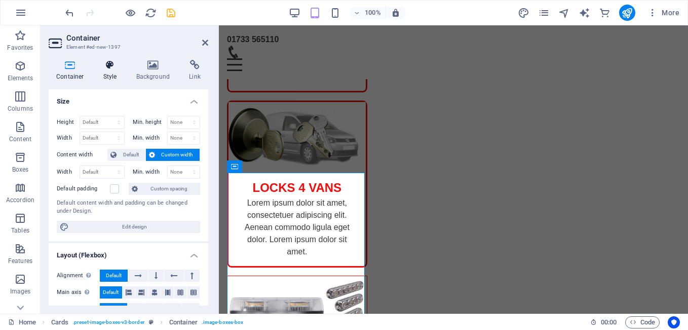
click at [110, 65] on icon at bounding box center [110, 65] width 29 height 10
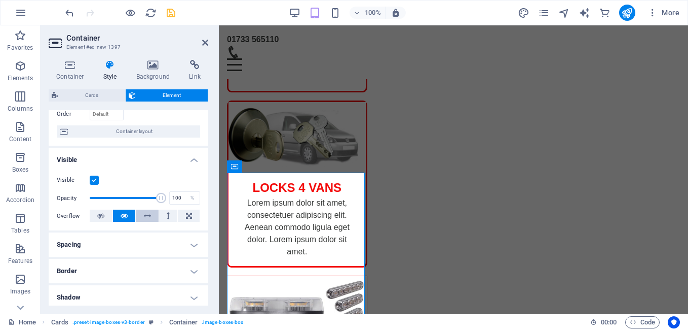
scroll to position [101, 0]
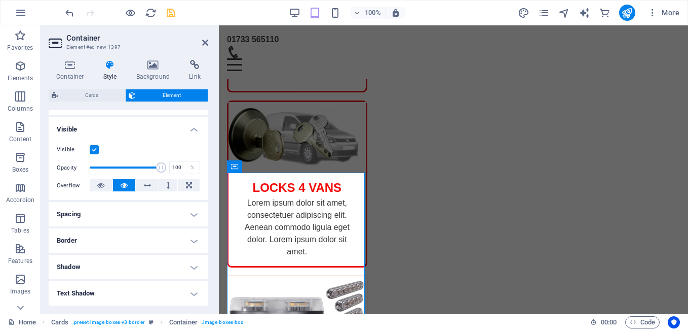
click at [105, 244] on h4 "Border" at bounding box center [129, 240] width 160 height 24
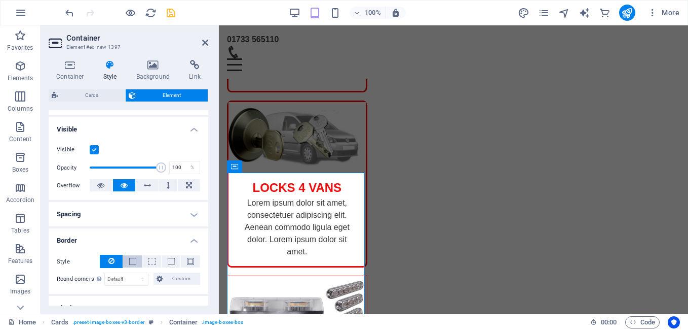
click at [127, 262] on button at bounding box center [132, 261] width 19 height 12
click at [136, 275] on select "auto px rem % vh vw Custom" at bounding box center [139, 279] width 14 height 12
select select "%"
click at [132, 273] on select "auto px rem % vh vw Custom" at bounding box center [139, 279] width 14 height 12
type input "1"
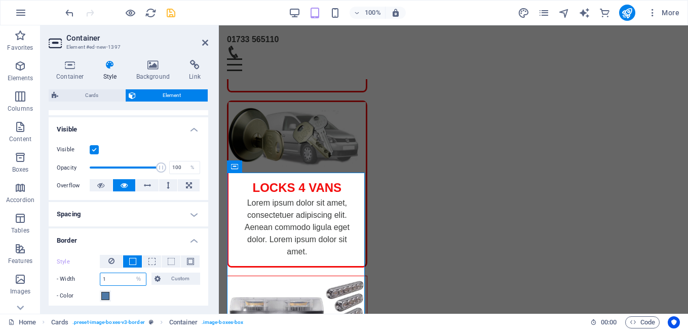
select select "px"
type input "3"
click at [102, 292] on span at bounding box center [105, 295] width 8 height 8
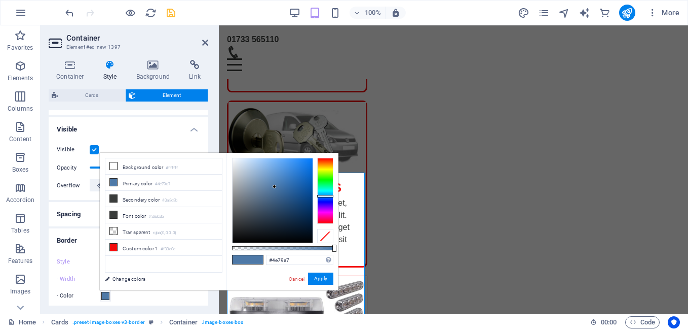
click at [102, 292] on span at bounding box center [105, 295] width 8 height 8
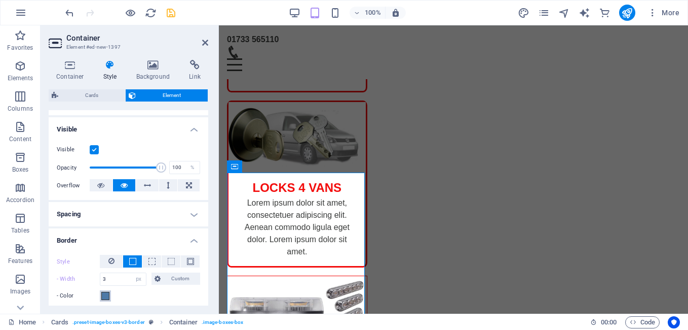
click at [108, 297] on span at bounding box center [105, 295] width 8 height 8
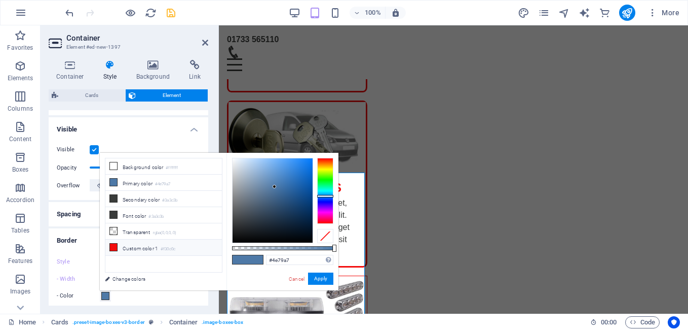
click at [115, 243] on icon at bounding box center [113, 246] width 7 height 7
type input "#f30c0c"
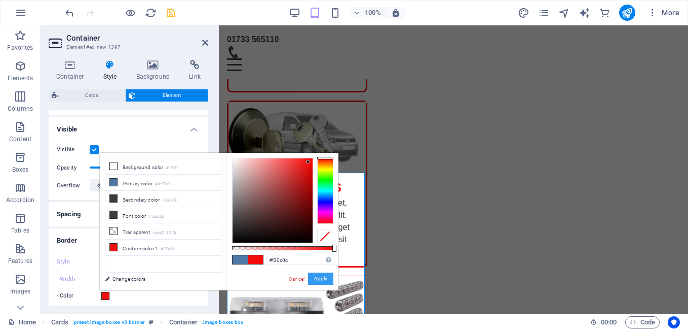
click at [316, 276] on button "Apply" at bounding box center [320, 278] width 25 height 12
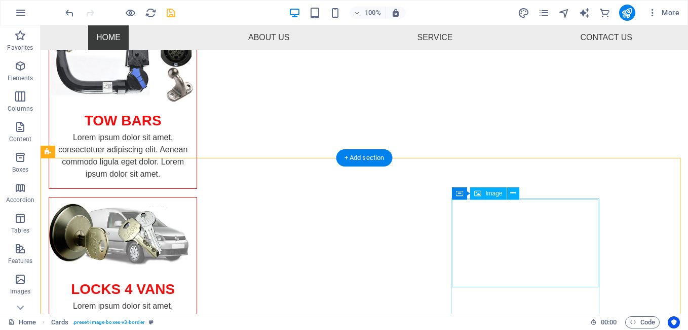
scroll to position [240, 0]
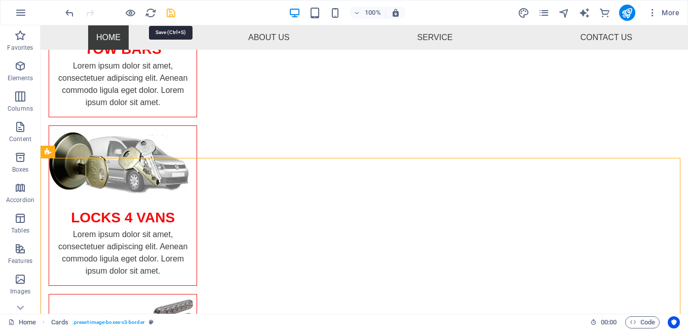
click at [172, 16] on icon "save" at bounding box center [171, 13] width 12 height 12
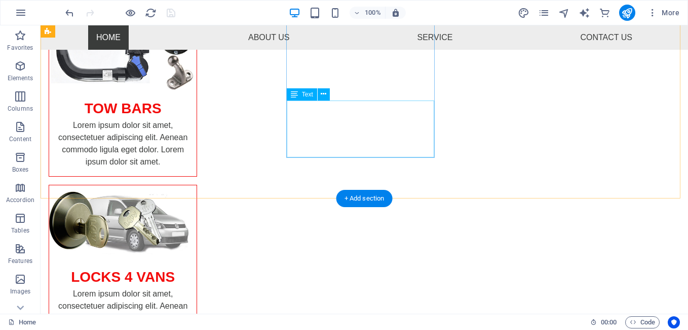
scroll to position [282, 0]
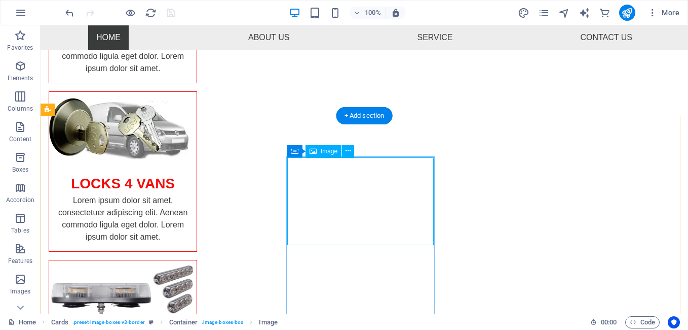
select select "%"
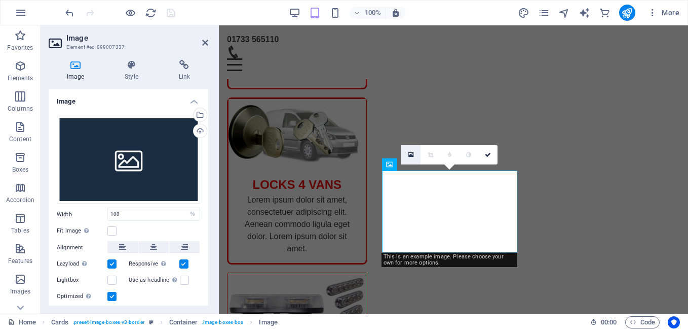
click at [411, 152] on icon at bounding box center [412, 154] width 6 height 7
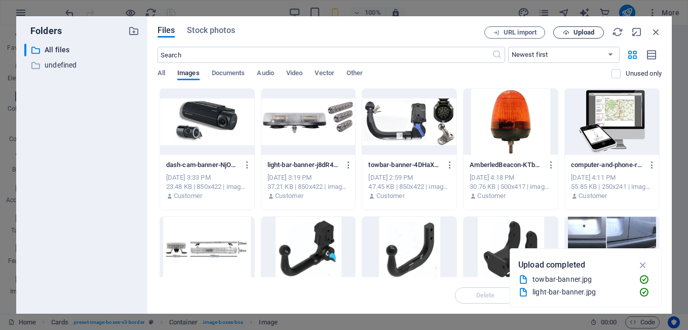
click at [573, 28] on button "Upload" at bounding box center [579, 32] width 51 height 12
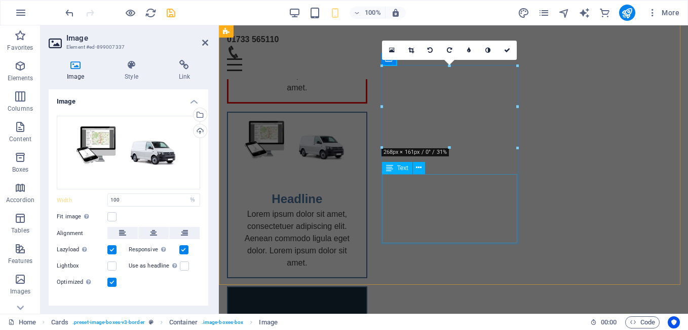
scroll to position [379, 0]
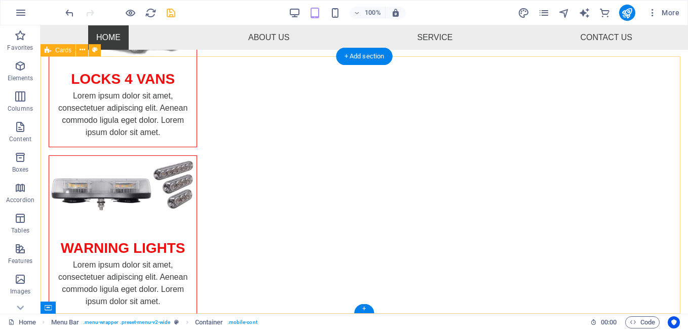
scroll to position [342, 0]
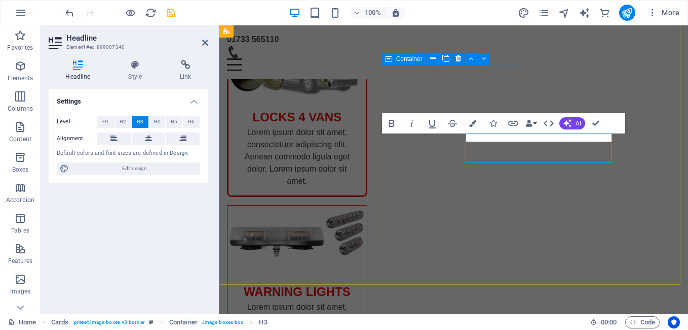
scroll to position [379, 0]
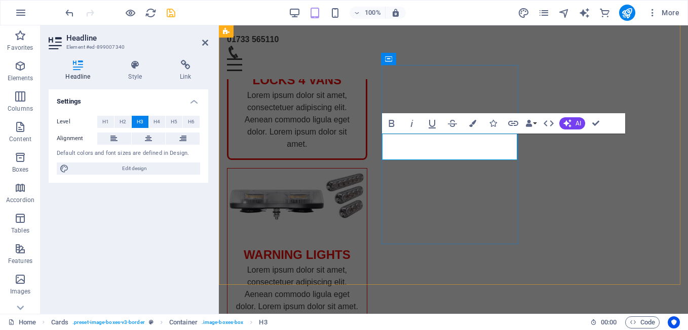
drag, startPoint x: 495, startPoint y: 154, endPoint x: 400, endPoint y: 156, distance: 94.3
click at [474, 120] on icon "button" at bounding box center [472, 123] width 7 height 7
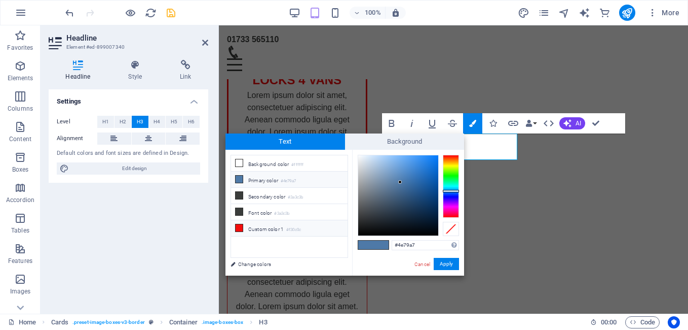
click at [236, 227] on icon at bounding box center [239, 227] width 7 height 7
type input "#f30c0c"
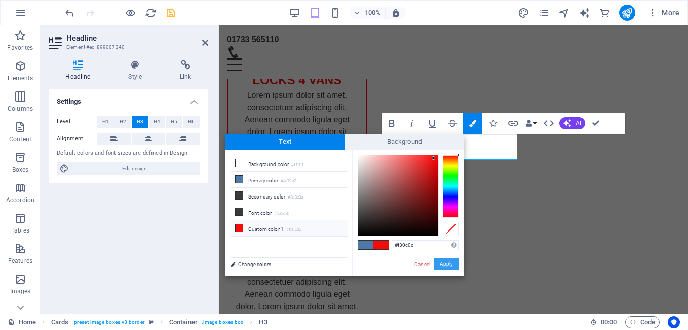
click at [445, 262] on button "Apply" at bounding box center [446, 264] width 25 height 12
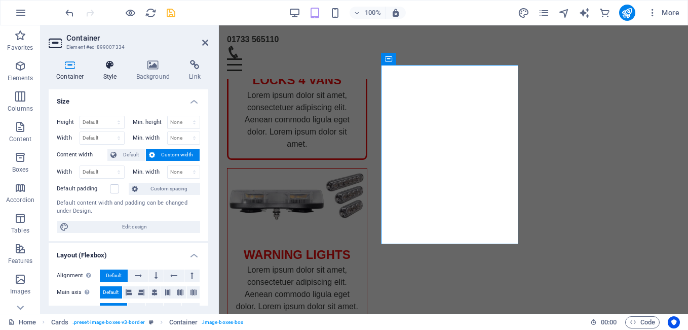
click at [108, 77] on h4 "Style" at bounding box center [112, 70] width 33 height 21
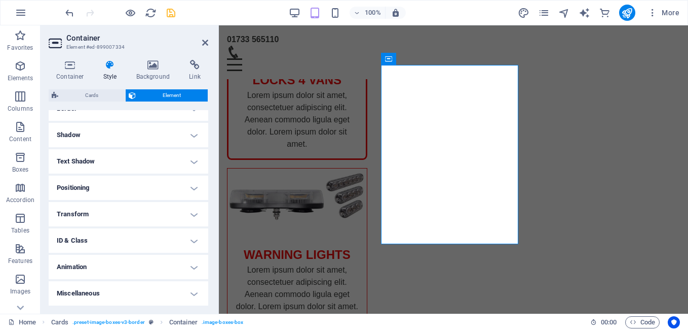
scroll to position [132, 0]
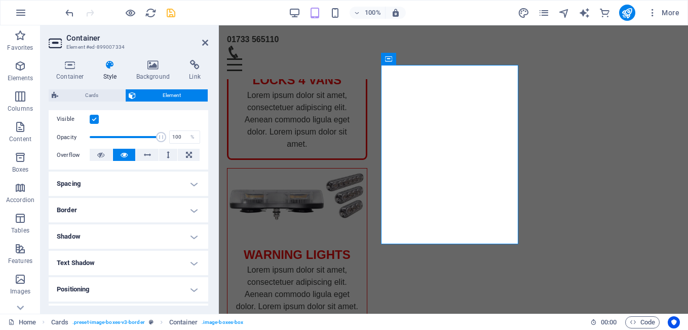
click at [104, 215] on h4 "Border" at bounding box center [129, 210] width 160 height 24
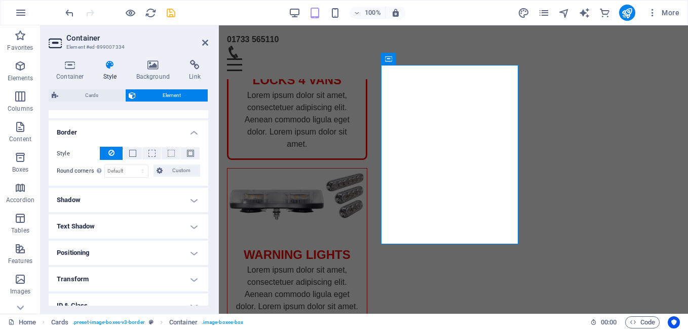
scroll to position [173, 0]
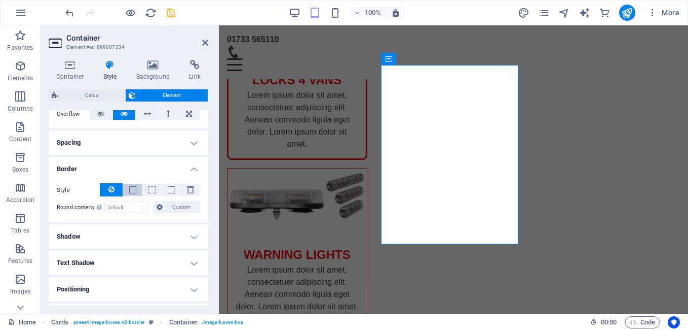
click at [133, 191] on span at bounding box center [132, 189] width 7 height 7
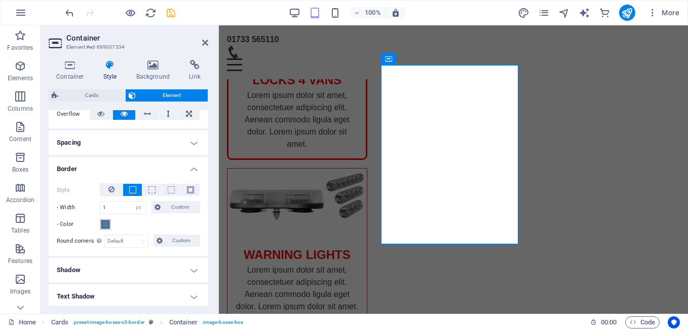
click at [104, 224] on span at bounding box center [105, 224] width 8 height 8
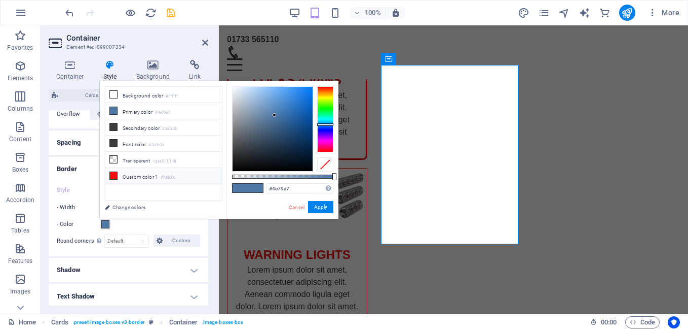
click at [112, 173] on icon at bounding box center [113, 175] width 7 height 7
type input "#f30c0c"
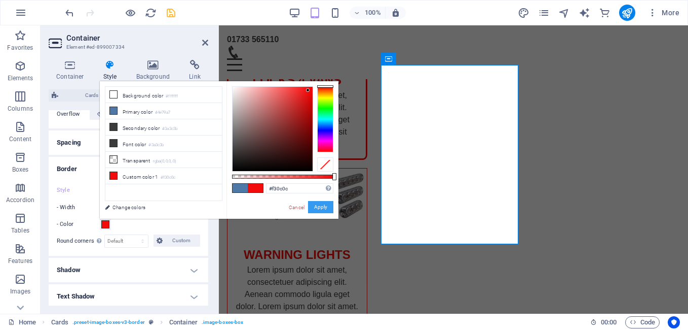
click at [316, 208] on button "Apply" at bounding box center [320, 207] width 25 height 12
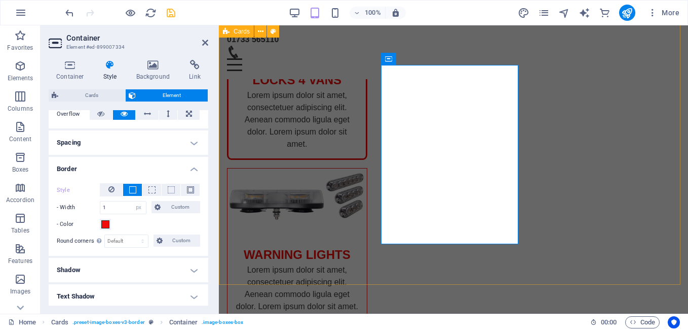
drag, startPoint x: 424, startPoint y: 271, endPoint x: 547, endPoint y: 270, distance: 123.7
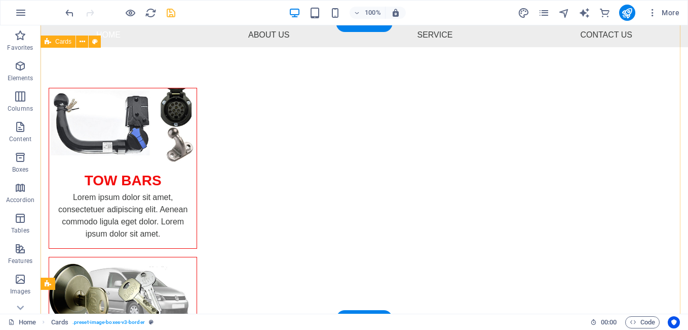
scroll to position [80, 0]
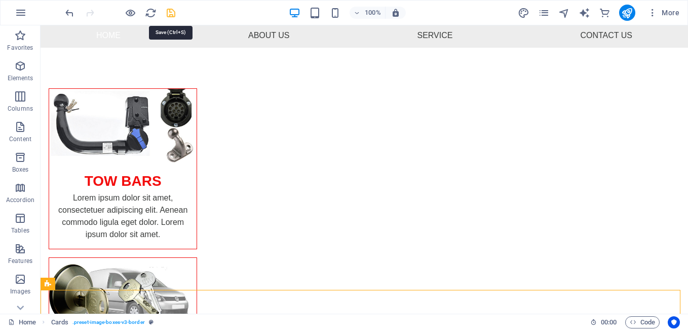
click at [171, 15] on icon "save" at bounding box center [171, 13] width 12 height 12
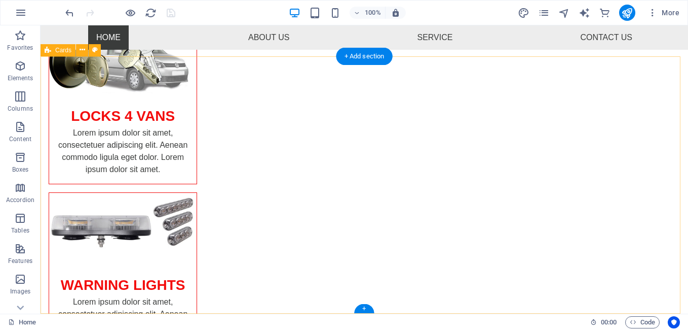
scroll to position [139, 0]
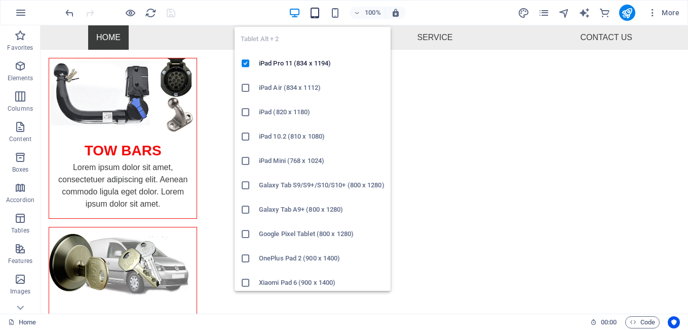
click at [313, 11] on icon "button" at bounding box center [315, 13] width 12 height 12
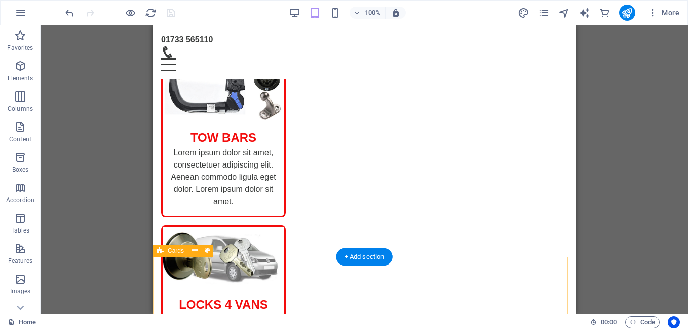
scroll to position [88, 0]
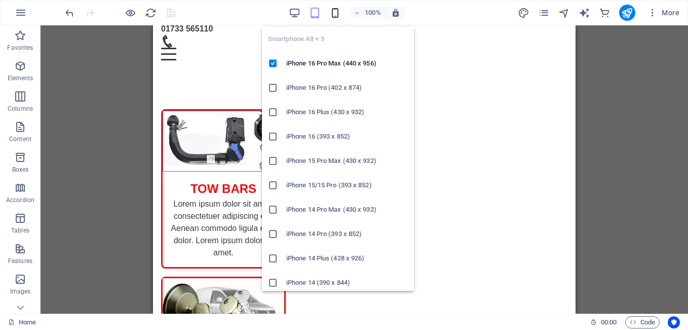
click at [337, 10] on icon "button" at bounding box center [336, 13] width 12 height 12
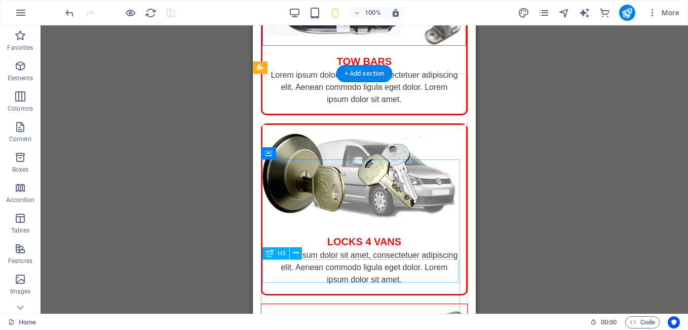
scroll to position [0, 0]
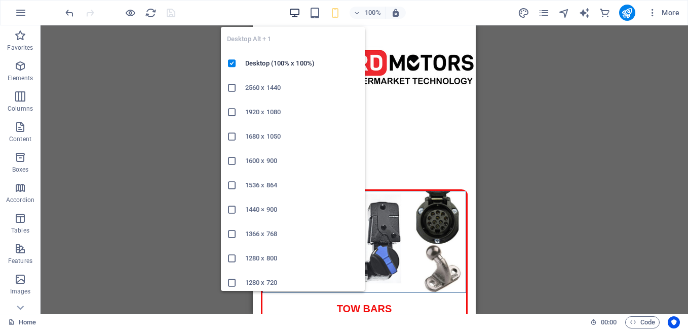
click at [294, 14] on icon "button" at bounding box center [295, 13] width 12 height 12
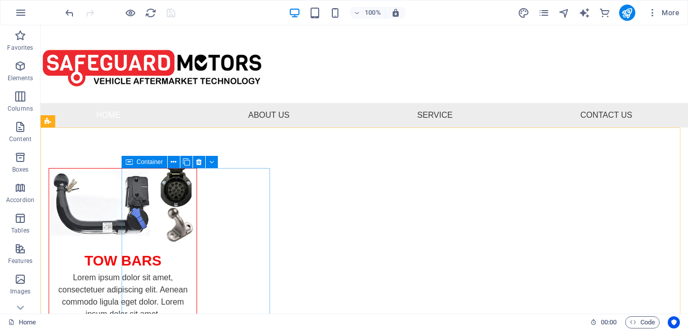
click at [137, 164] on span "Container" at bounding box center [150, 162] width 26 height 6
select select "px"
select select "%"
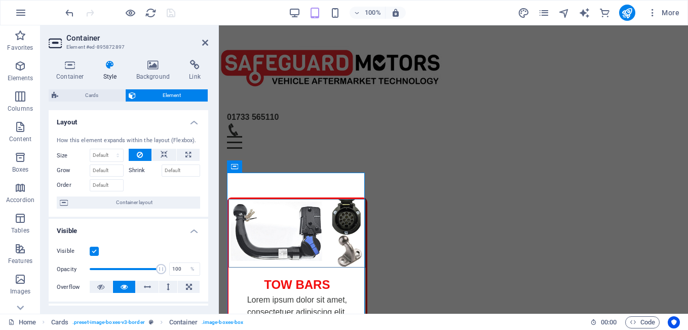
click at [112, 61] on icon at bounding box center [110, 65] width 29 height 10
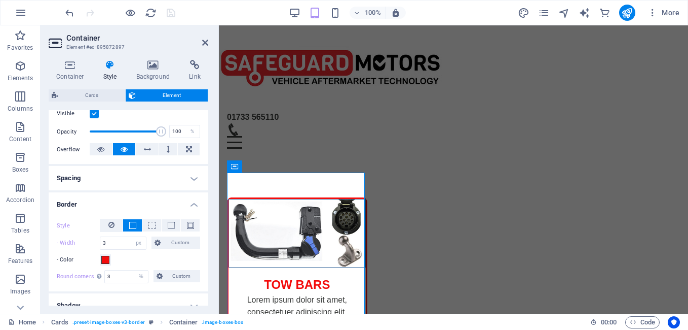
scroll to position [152, 0]
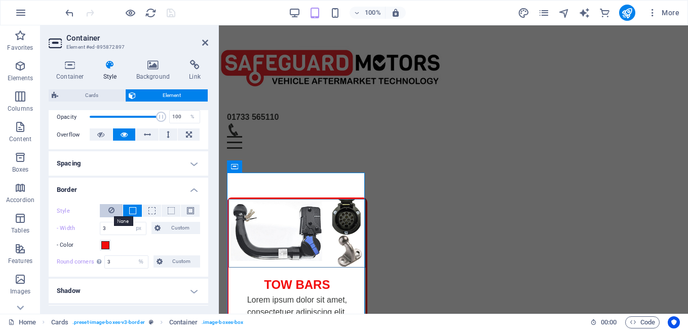
click at [108, 209] on icon at bounding box center [111, 210] width 6 height 12
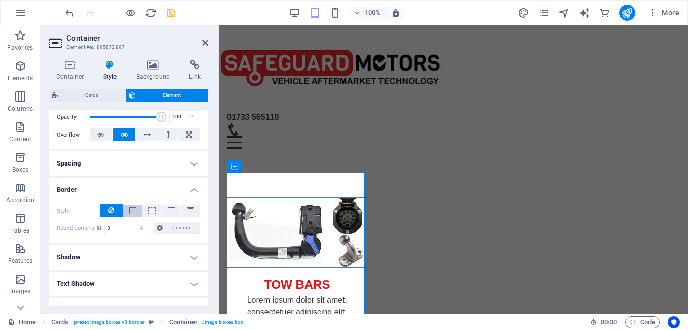
click at [129, 209] on span at bounding box center [132, 210] width 7 height 7
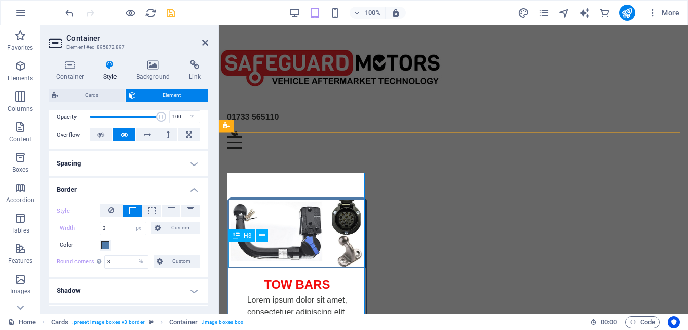
click at [307, 267] on div "TOW BARS" at bounding box center [297, 280] width 137 height 26
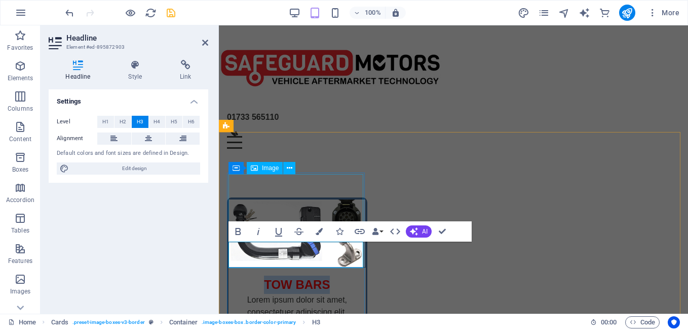
click at [350, 206] on figure at bounding box center [297, 233] width 137 height 68
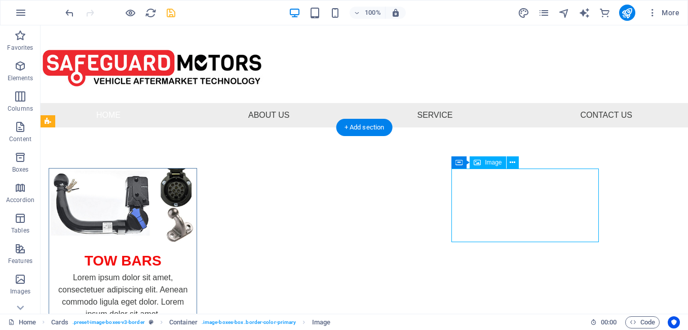
select select "%"
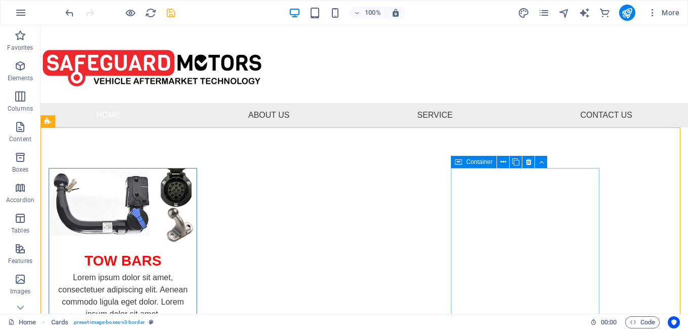
click at [460, 163] on icon at bounding box center [458, 162] width 7 height 12
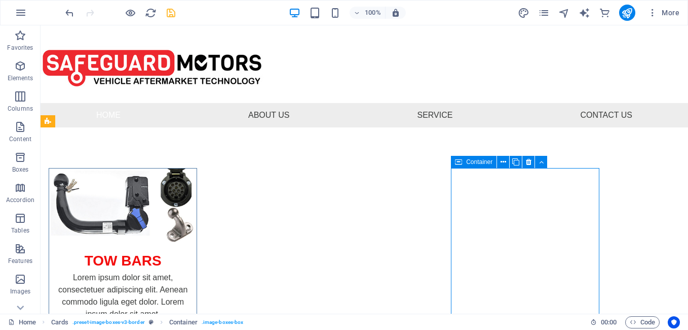
click at [460, 163] on icon at bounding box center [458, 162] width 7 height 12
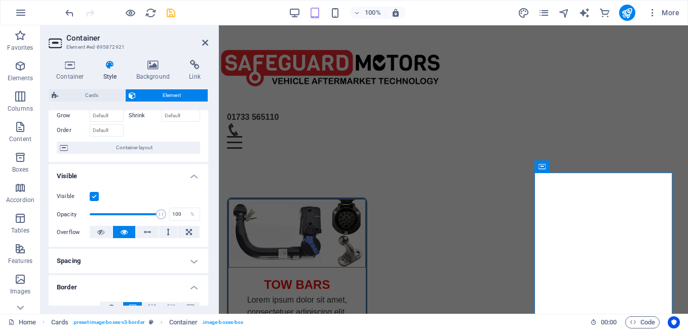
scroll to position [101, 0]
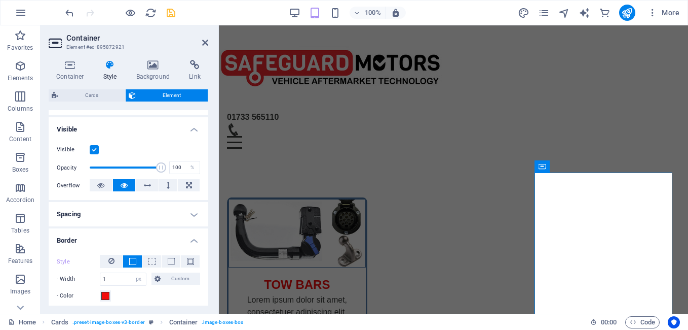
click at [110, 67] on icon at bounding box center [110, 65] width 29 height 10
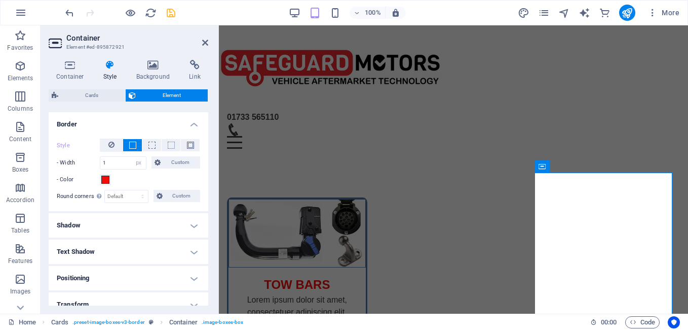
scroll to position [203, 0]
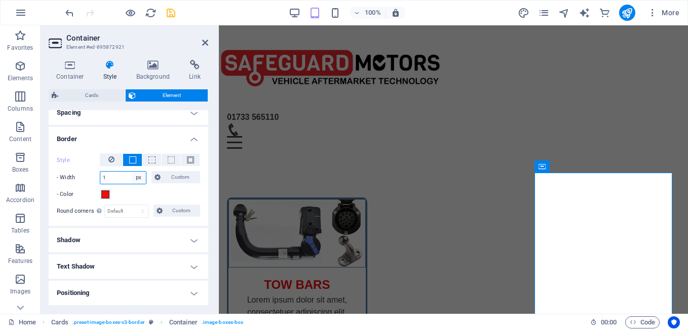
click at [134, 177] on select "auto px rem % vh vw Custom" at bounding box center [139, 177] width 14 height 12
select select "%"
click at [132, 171] on select "auto px rem % vh vw Custom" at bounding box center [139, 177] width 14 height 12
type input "1"
select select "px"
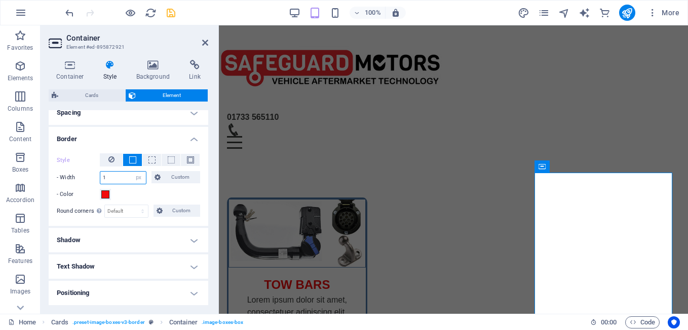
click at [117, 178] on input "1" at bounding box center [123, 177] width 46 height 12
drag, startPoint x: 117, startPoint y: 178, endPoint x: 86, endPoint y: 178, distance: 30.9
click at [86, 178] on div "- Width 1 auto px rem % vh vw Custom Custom" at bounding box center [128, 177] width 143 height 13
type input "3"
click at [121, 211] on select "Default px rem % vh vw Custom" at bounding box center [126, 211] width 43 height 12
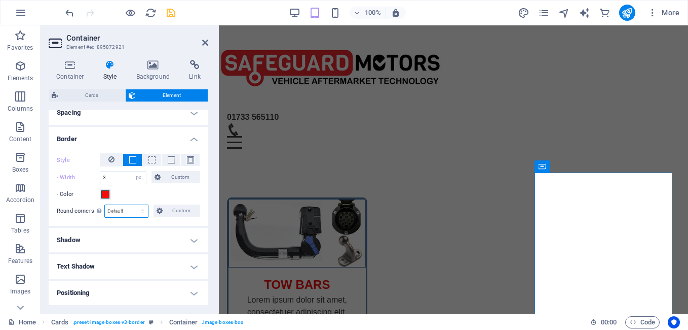
select select "%"
click at [133, 205] on select "Default px rem % vh vw Custom" at bounding box center [126, 211] width 43 height 12
type input "3"
click at [151, 267] on h4 "Text Shadow" at bounding box center [129, 266] width 160 height 24
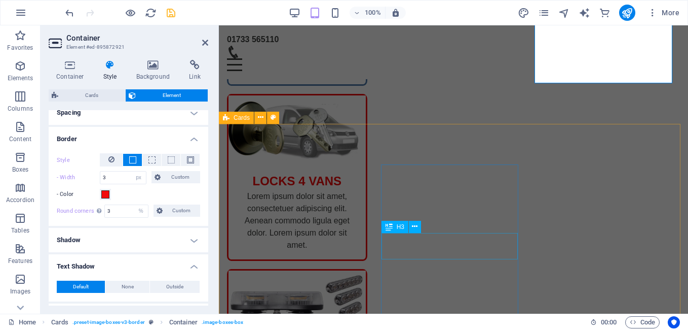
scroll to position [379, 0]
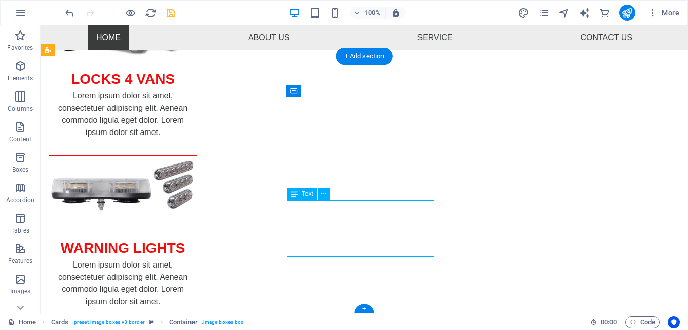
scroll to position [342, 0]
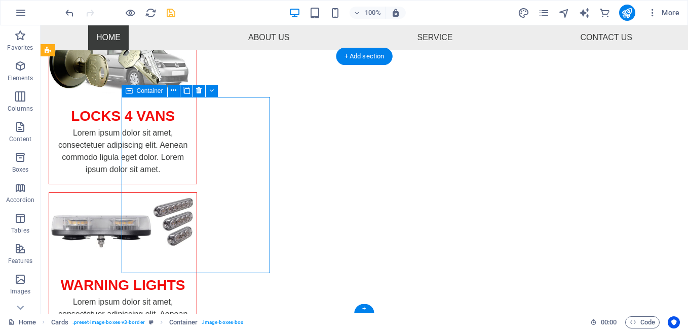
select select "px"
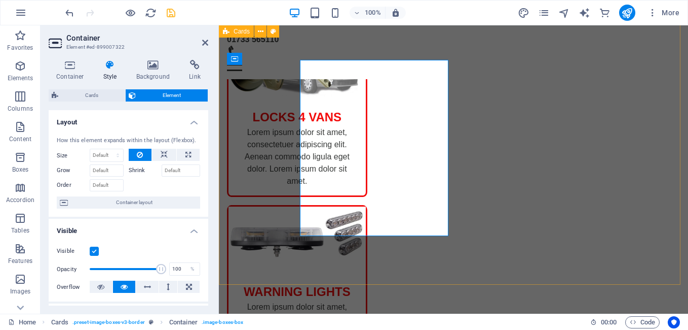
scroll to position [379, 0]
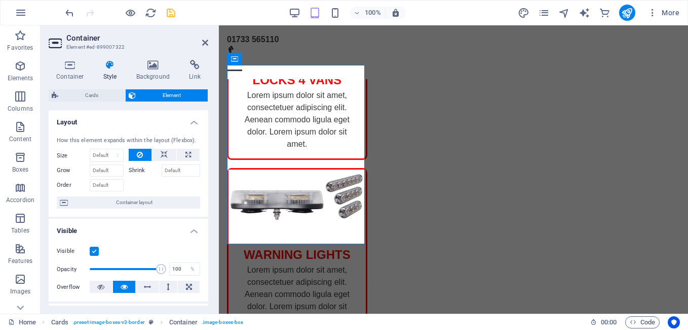
click at [108, 68] on icon at bounding box center [110, 65] width 29 height 10
click at [106, 65] on icon at bounding box center [110, 65] width 29 height 10
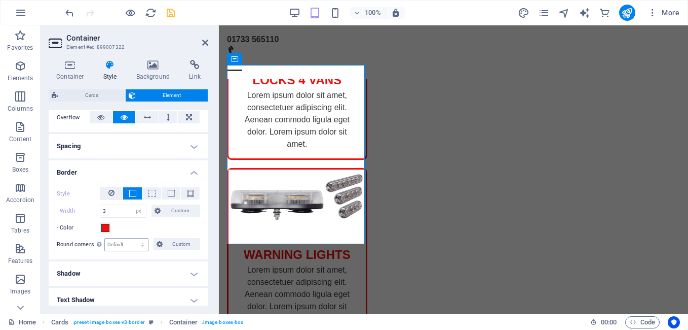
scroll to position [203, 0]
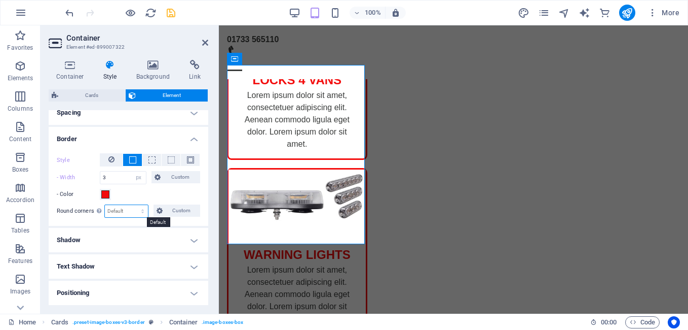
click at [141, 210] on select "Default px rem % vh vw Custom" at bounding box center [126, 211] width 43 height 12
select select "%"
click at [133, 205] on select "Default px rem % vh vw Custom" at bounding box center [126, 211] width 43 height 12
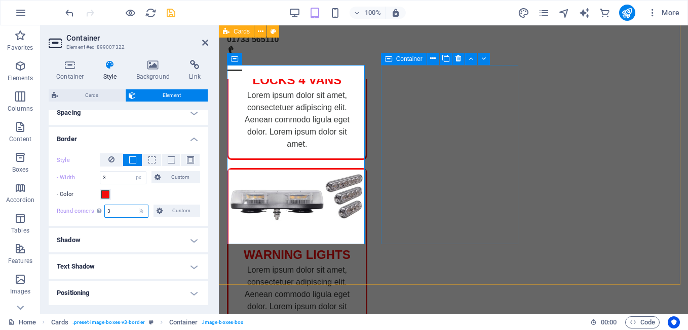
type input "3"
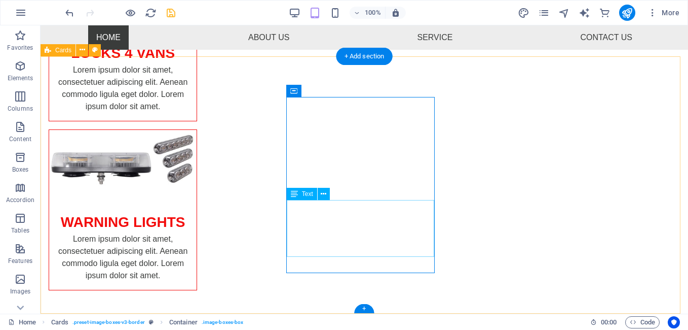
drag, startPoint x: 224, startPoint y: 242, endPoint x: 398, endPoint y: 243, distance: 173.9
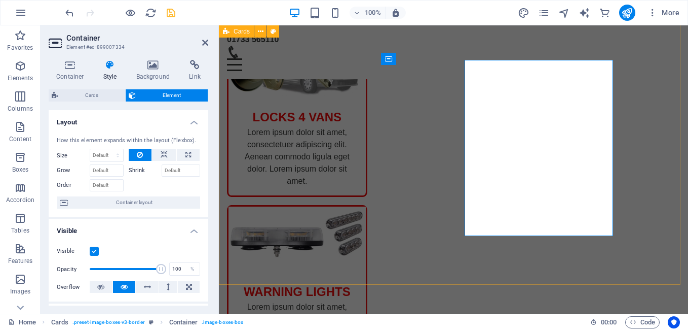
scroll to position [379, 0]
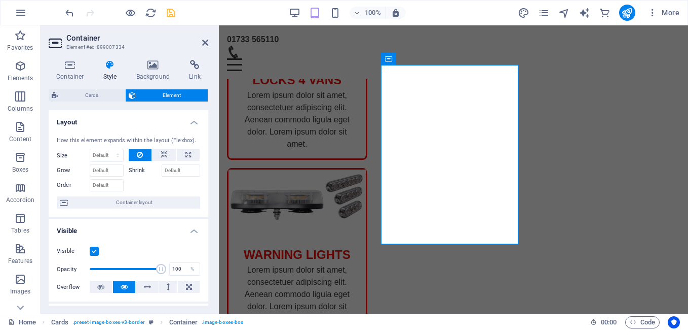
click at [108, 65] on icon at bounding box center [110, 65] width 29 height 10
click at [108, 68] on icon at bounding box center [110, 65] width 29 height 10
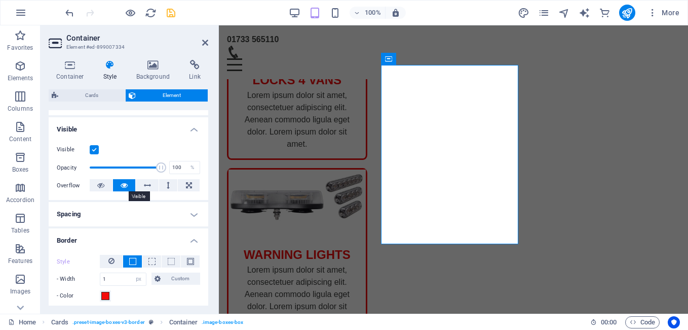
scroll to position [152, 0]
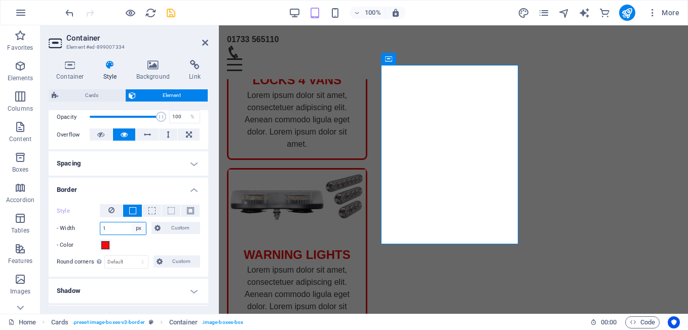
click at [136, 228] on select "auto px rem % vh vw Custom" at bounding box center [139, 228] width 14 height 12
select select "%"
click at [132, 222] on select "auto px rem % vh vw Custom" at bounding box center [139, 228] width 14 height 12
type input "1"
select select "px"
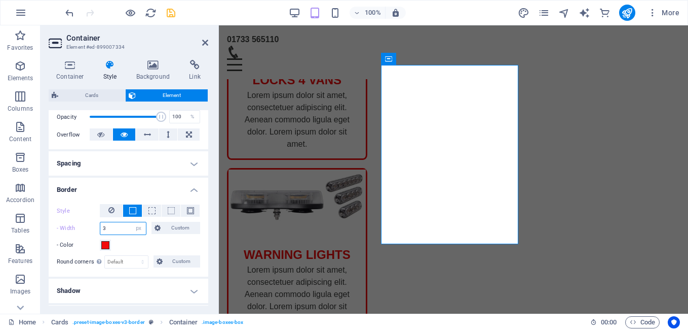
scroll to position [203, 0]
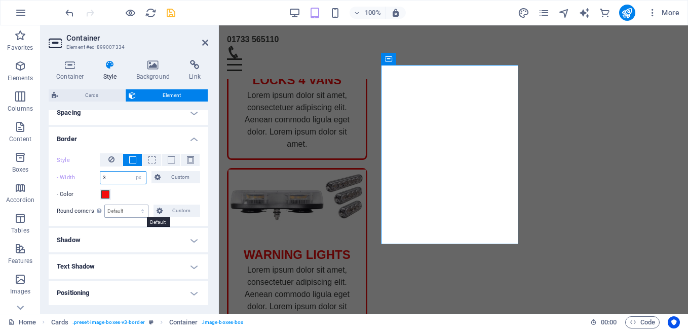
type input "3"
click at [144, 206] on select "Default px rem % vh vw Custom" at bounding box center [126, 211] width 43 height 12
select select "%"
click at [133, 205] on select "Default px rem % vh vw Custom" at bounding box center [126, 211] width 43 height 12
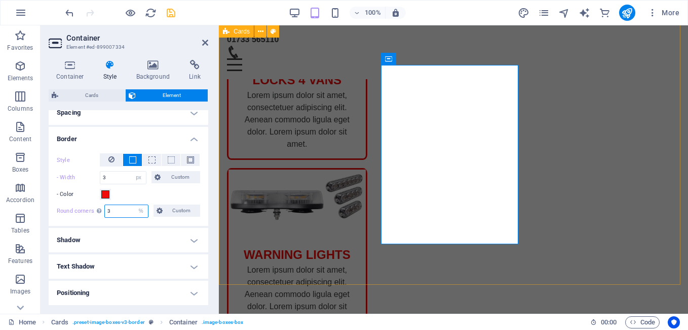
type input "3"
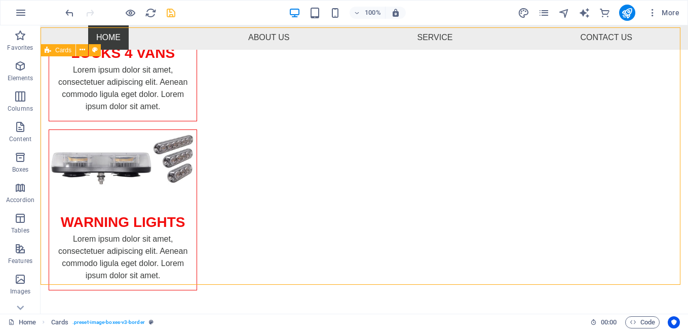
scroll to position [342, 0]
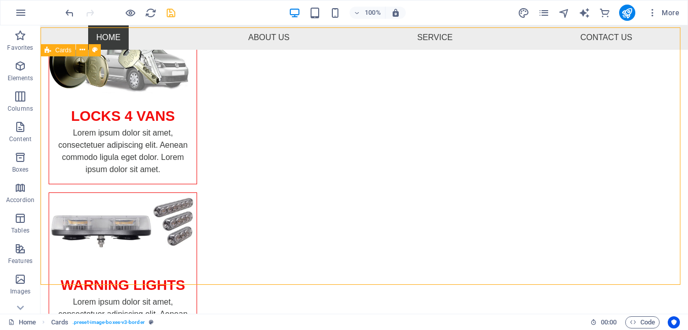
click at [169, 12] on icon "save" at bounding box center [171, 13] width 12 height 12
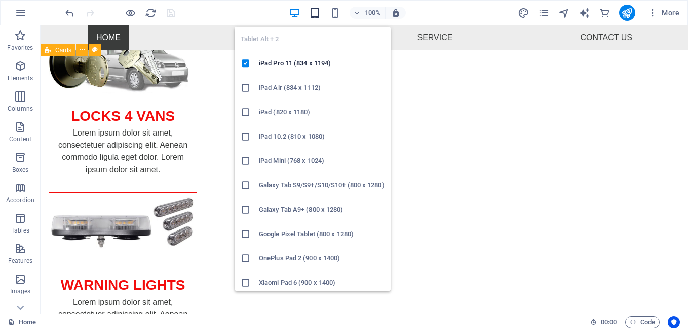
click at [315, 11] on icon "button" at bounding box center [315, 13] width 12 height 12
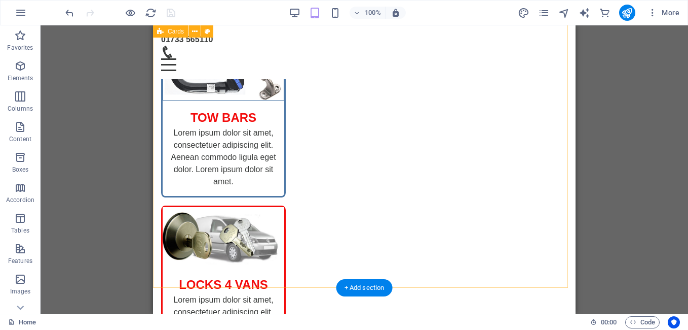
scroll to position [108, 0]
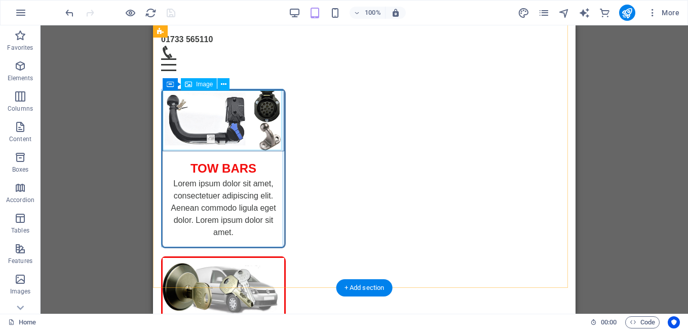
click at [280, 107] on figure at bounding box center [224, 120] width 122 height 61
select select "%"
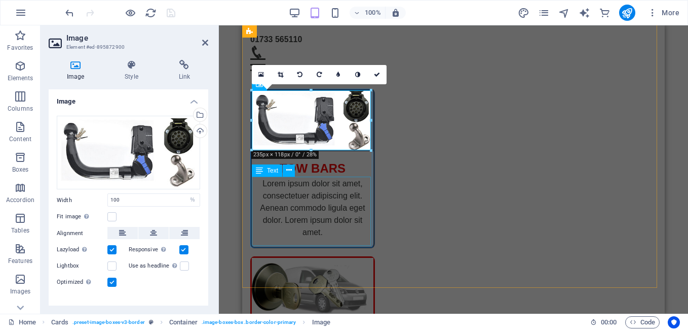
click at [313, 242] on div "Lorem ipsum dolor sit amet, consectetuer adipiscing elit. Aenean commodo ligula…" at bounding box center [313, 211] width 122 height 69
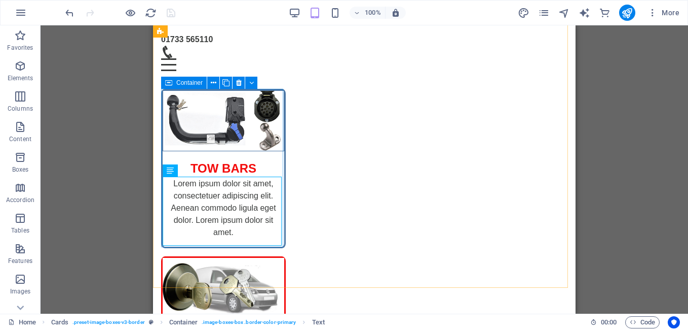
click at [175, 83] on div "Container" at bounding box center [184, 83] width 46 height 12
select select "px"
select select "%"
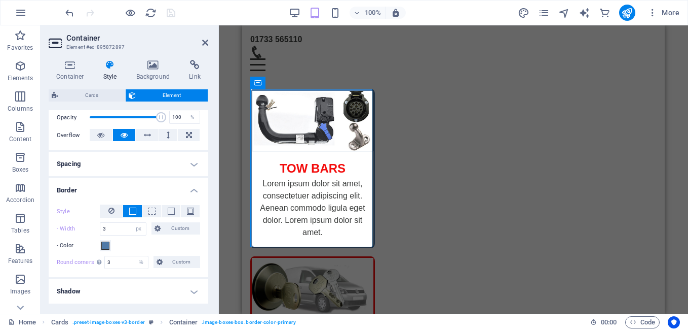
scroll to position [152, 0]
click at [108, 246] on span at bounding box center [105, 245] width 8 height 8
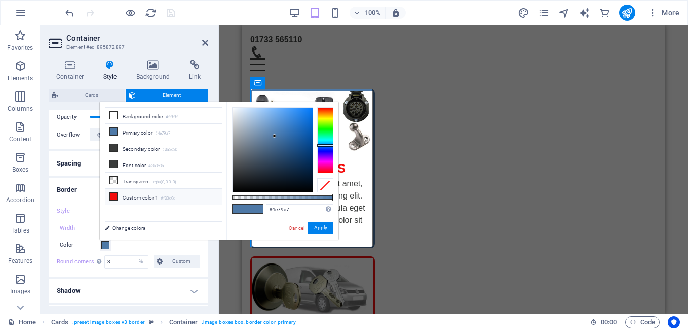
click at [117, 193] on icon at bounding box center [113, 196] width 7 height 7
type input "#f30c0c"
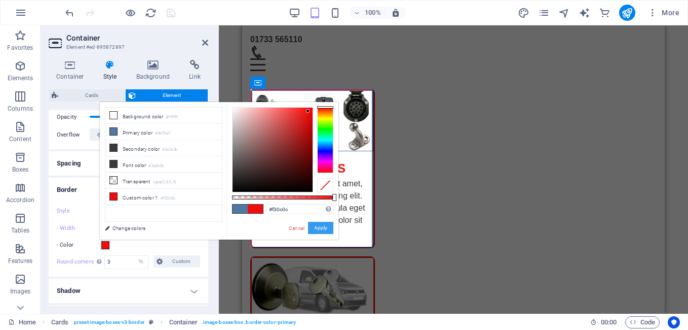
click at [323, 230] on button "Apply" at bounding box center [320, 228] width 25 height 12
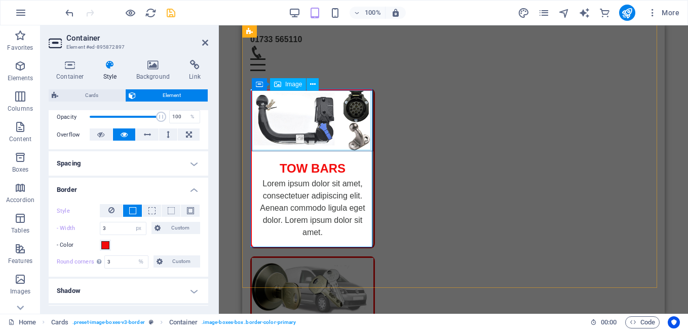
click at [294, 95] on figure at bounding box center [313, 120] width 122 height 61
select select "%"
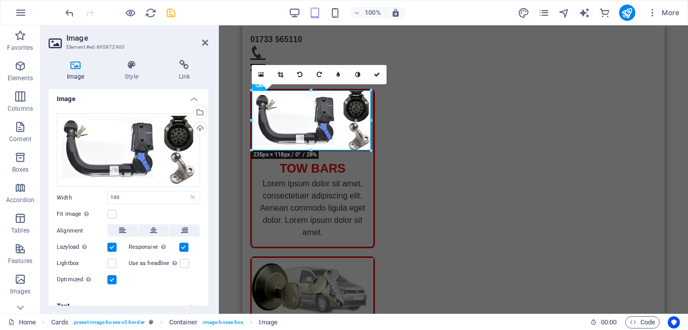
scroll to position [0, 0]
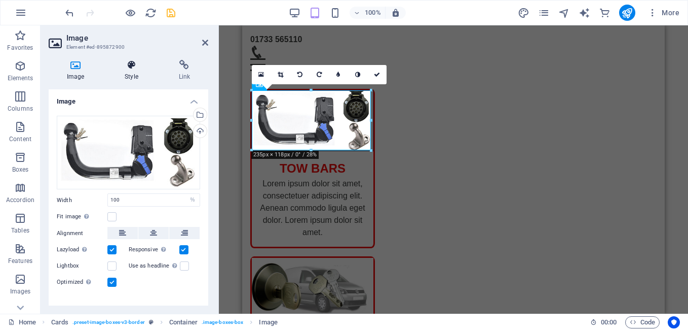
click at [131, 68] on icon at bounding box center [131, 65] width 50 height 10
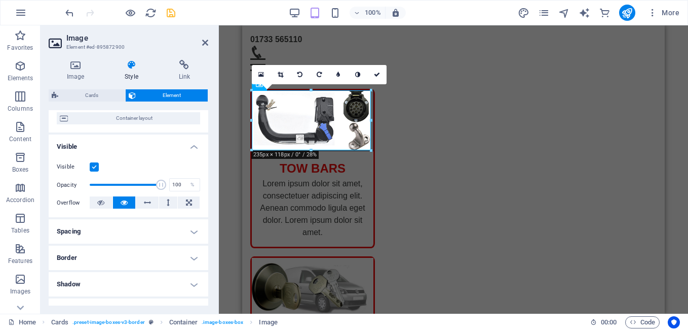
scroll to position [81, 0]
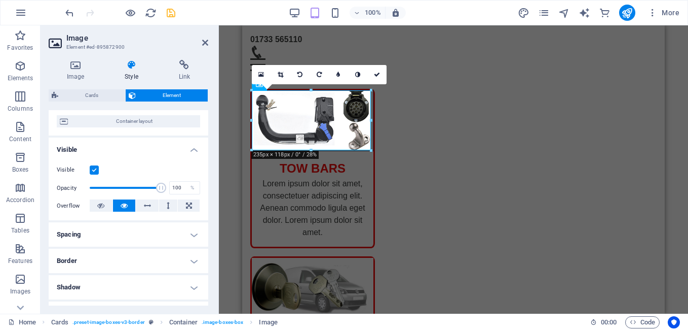
click at [157, 255] on h4 "Border" at bounding box center [129, 260] width 160 height 24
click at [111, 277] on icon at bounding box center [111, 281] width 6 height 12
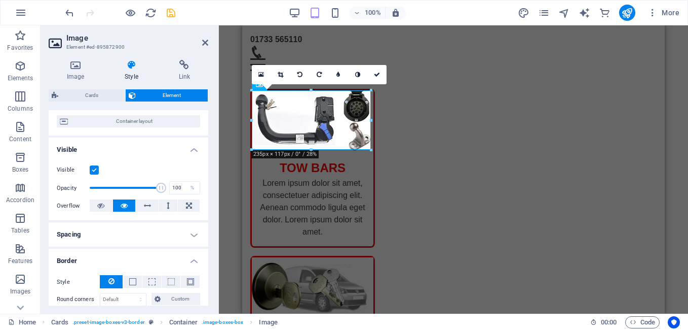
click at [223, 288] on div "H3 Cards Container Container Image Container Container Image Menu Bar HTML Cont…" at bounding box center [453, 169] width 469 height 288
click at [362, 275] on div "TOW BARS Lorem ipsum dolor sit amet, consectetuer adipiscing elit. Aenean commo…" at bounding box center [453, 317] width 423 height 645
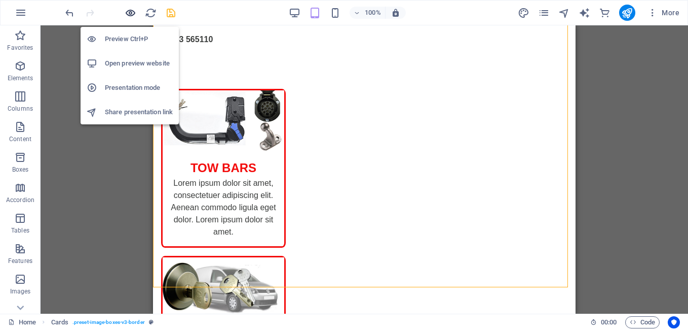
click at [127, 12] on icon "button" at bounding box center [131, 13] width 12 height 12
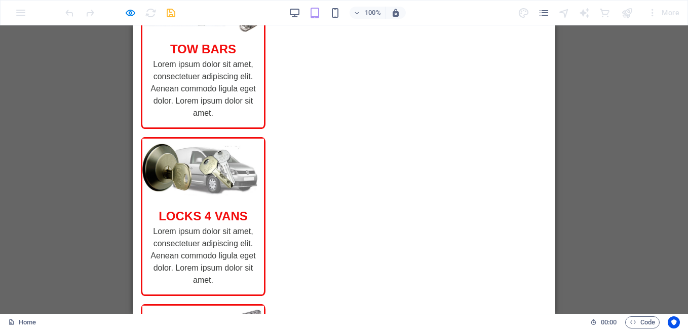
scroll to position [0, 0]
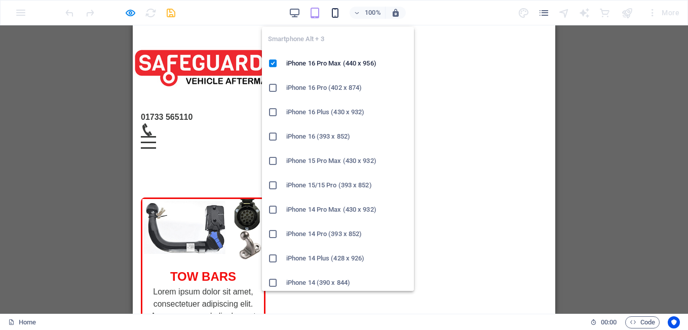
click at [335, 10] on icon "button" at bounding box center [336, 13] width 12 height 12
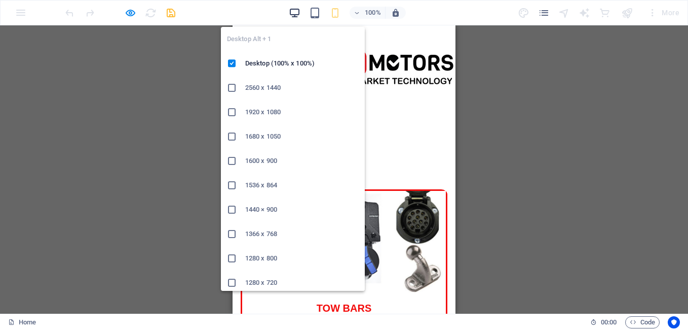
click at [299, 13] on icon "button" at bounding box center [295, 13] width 12 height 12
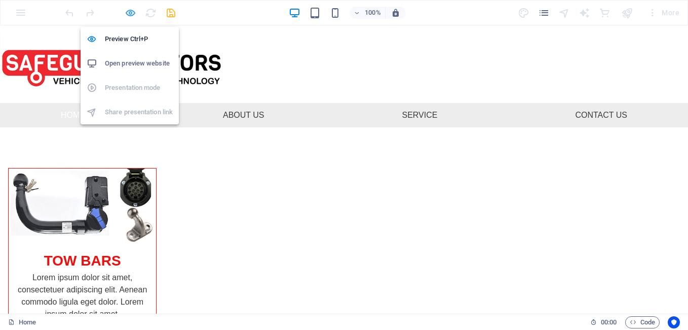
click at [131, 7] on icon "button" at bounding box center [131, 13] width 12 height 12
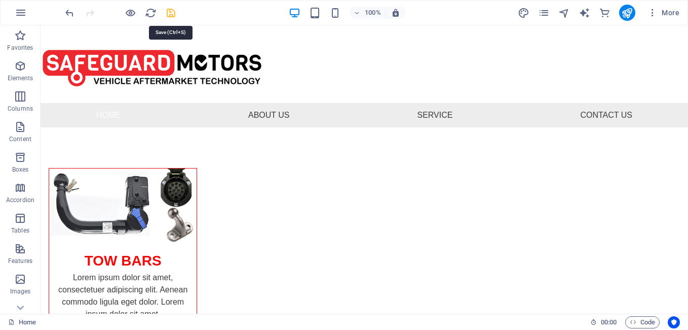
click at [170, 15] on icon "save" at bounding box center [171, 13] width 12 height 12
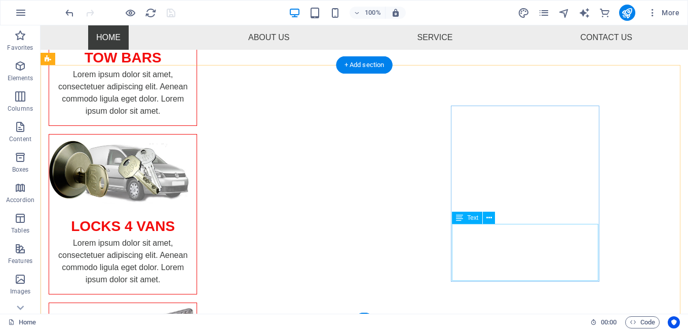
scroll to position [333, 0]
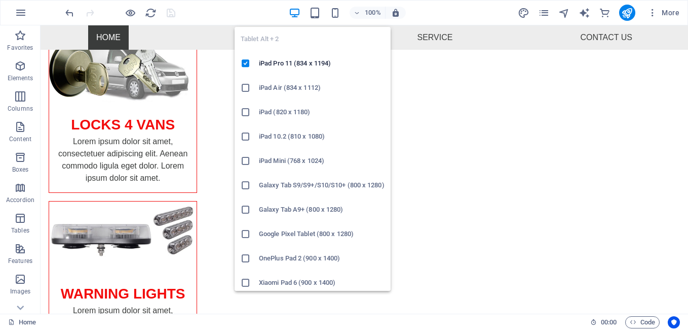
drag, startPoint x: 315, startPoint y: 15, endPoint x: 312, endPoint y: 30, distance: 15.4
click at [315, 15] on icon "button" at bounding box center [315, 13] width 12 height 12
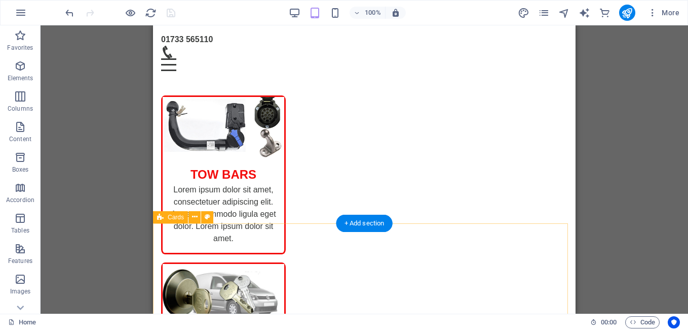
scroll to position [176, 0]
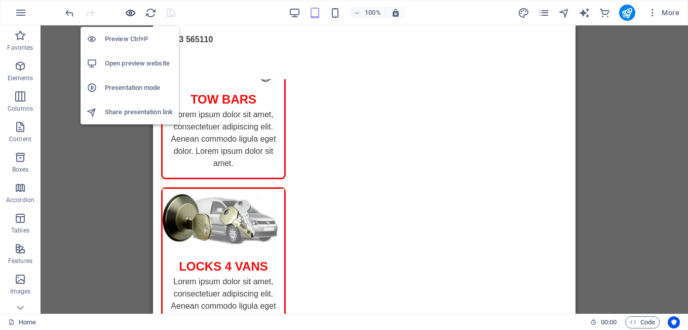
click at [127, 15] on icon "button" at bounding box center [131, 13] width 12 height 12
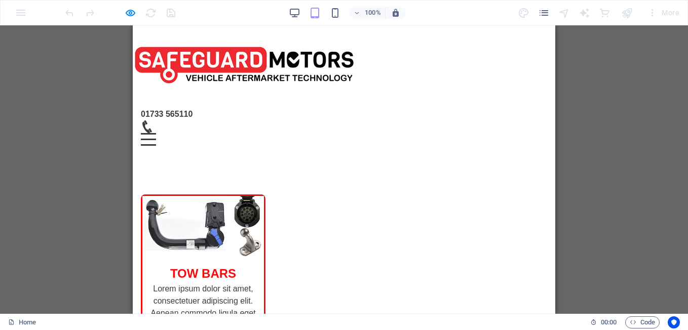
scroll to position [0, 0]
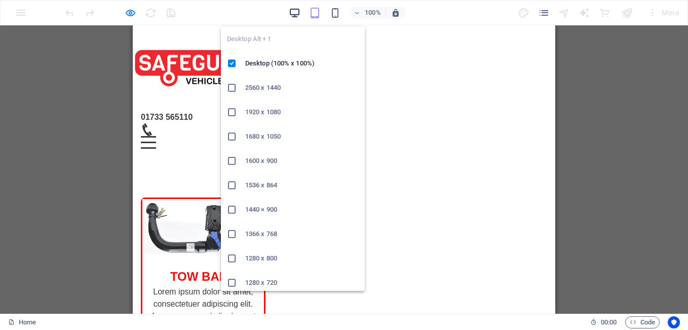
click at [292, 8] on icon "button" at bounding box center [295, 13] width 12 height 12
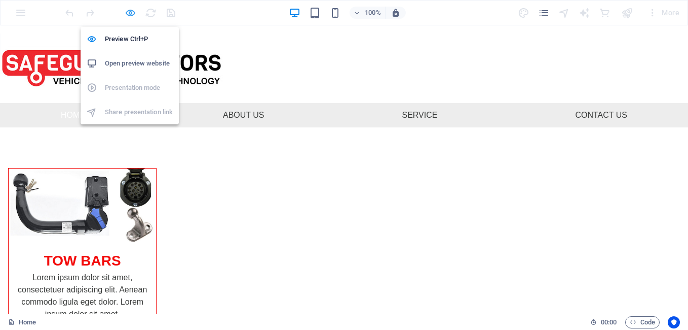
click at [134, 10] on icon "button" at bounding box center [131, 13] width 12 height 12
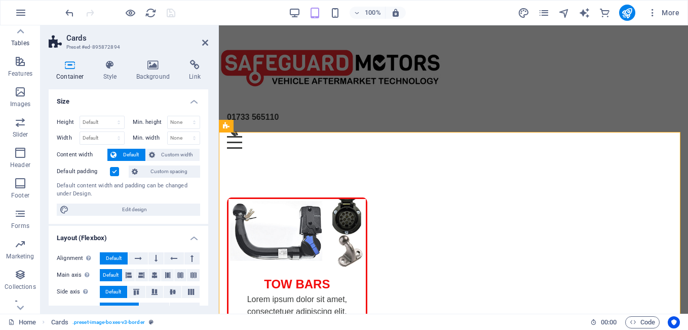
scroll to position [199, 0]
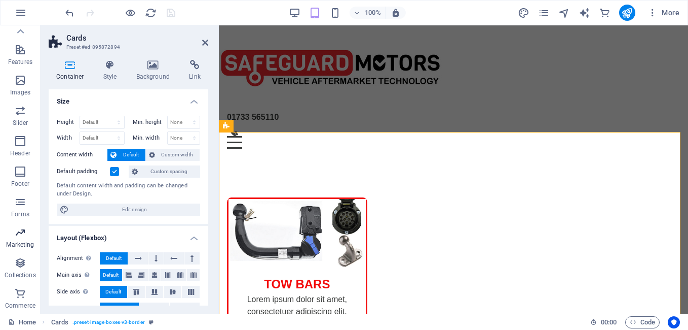
click at [30, 245] on p "Marketing" at bounding box center [20, 244] width 28 height 8
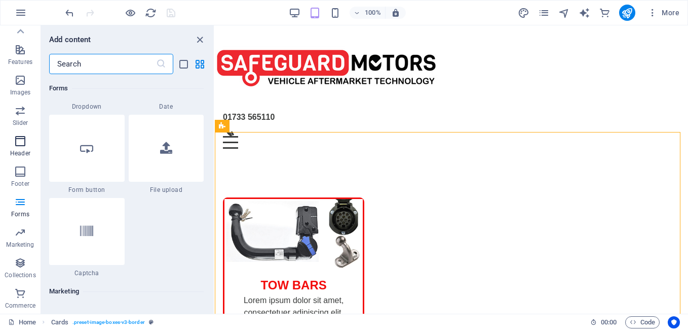
scroll to position [0, 0]
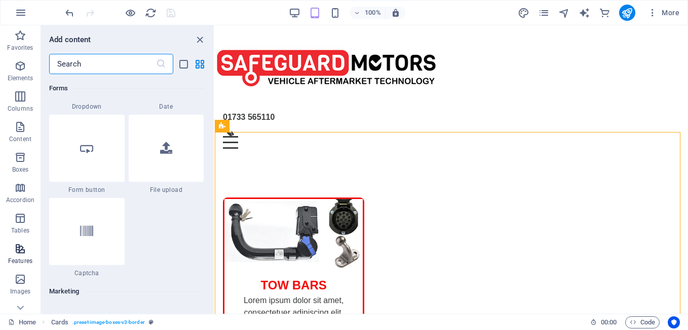
click at [24, 248] on icon "button" at bounding box center [20, 248] width 12 height 12
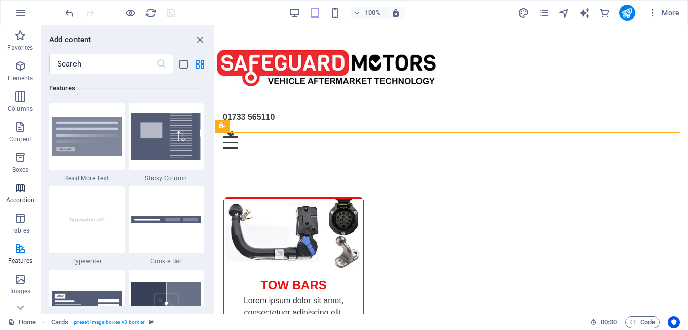
click at [20, 195] on span "Accordion" at bounding box center [20, 193] width 41 height 24
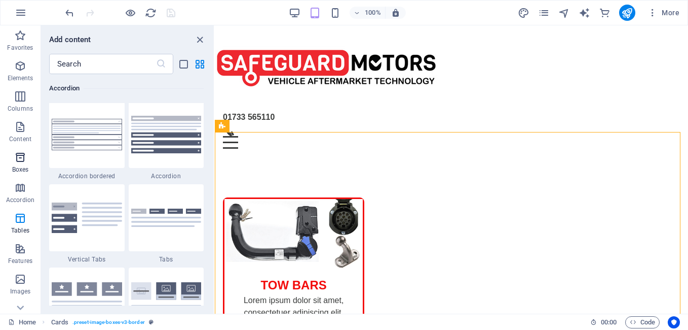
scroll to position [3237, 0]
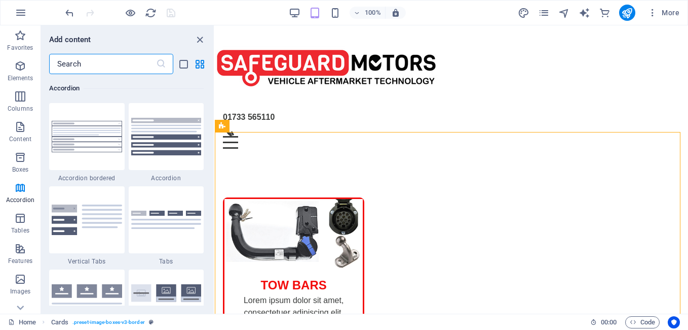
click at [77, 67] on input "text" at bounding box center [102, 64] width 107 height 20
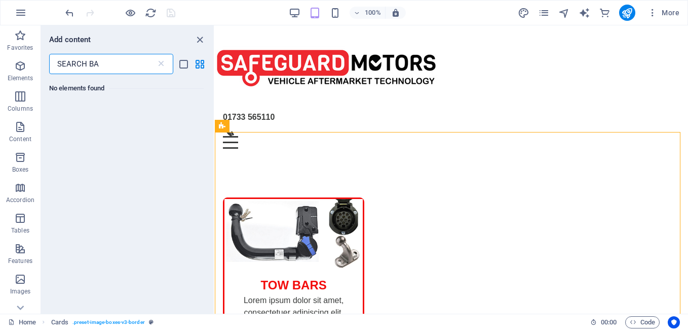
scroll to position [0, 0]
type input "SEARCH BAR"
drag, startPoint x: 109, startPoint y: 65, endPoint x: 45, endPoint y: 65, distance: 63.9
click at [45, 65] on div "SEARCH BAR ​" at bounding box center [127, 64] width 173 height 20
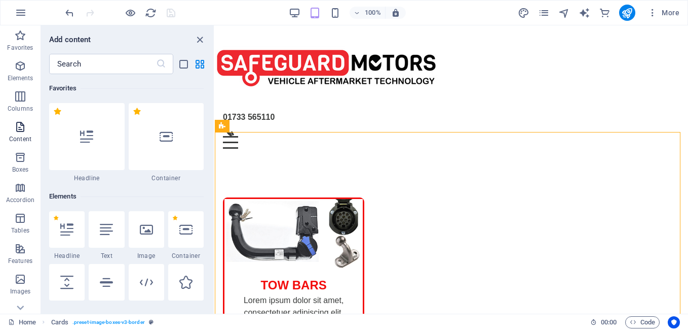
click at [21, 127] on icon "button" at bounding box center [20, 127] width 12 height 12
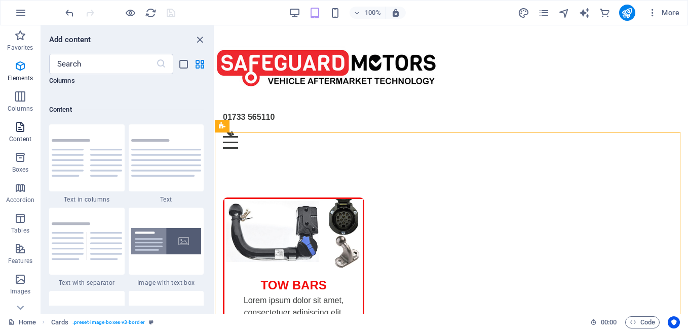
scroll to position [1774, 0]
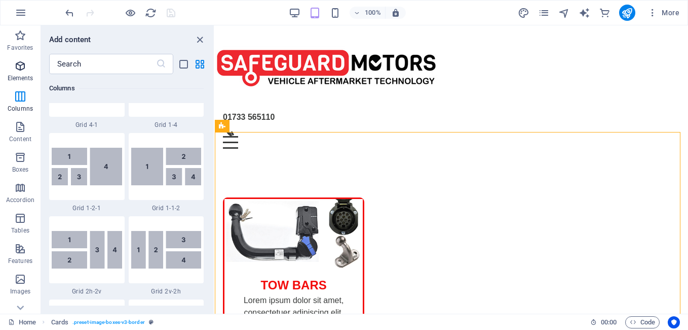
click at [22, 67] on icon "button" at bounding box center [20, 66] width 12 height 12
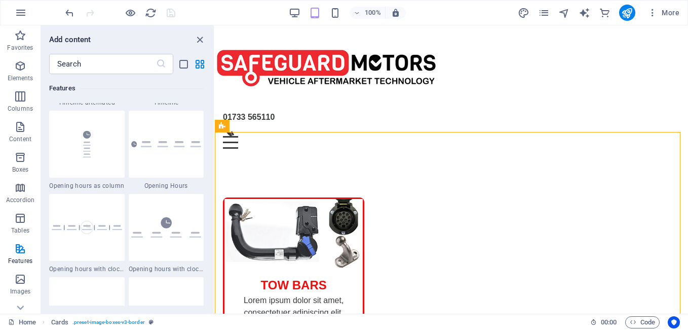
scroll to position [4613, 0]
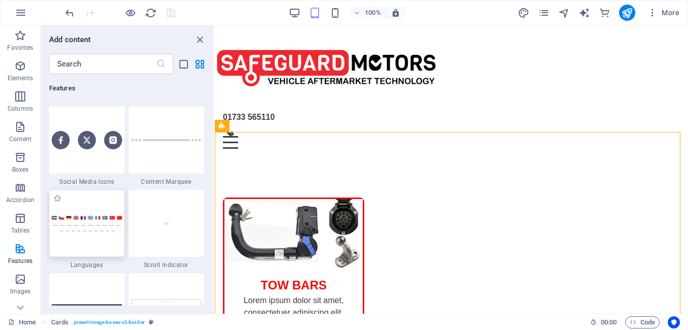
click at [117, 223] on img at bounding box center [87, 223] width 70 height 17
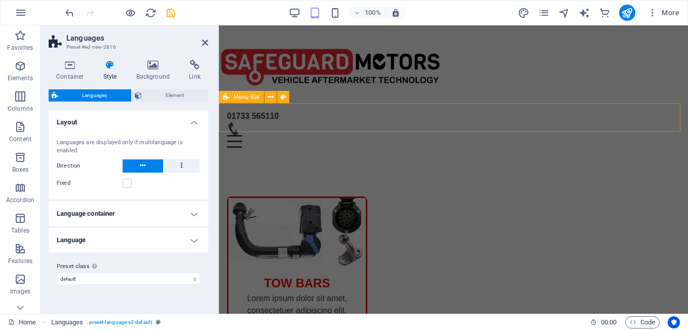
scroll to position [0, 0]
click at [141, 197] on div "Languages are displayed only if multilanguage is enabled. Direction Fixed Posit…" at bounding box center [129, 163] width 164 height 71
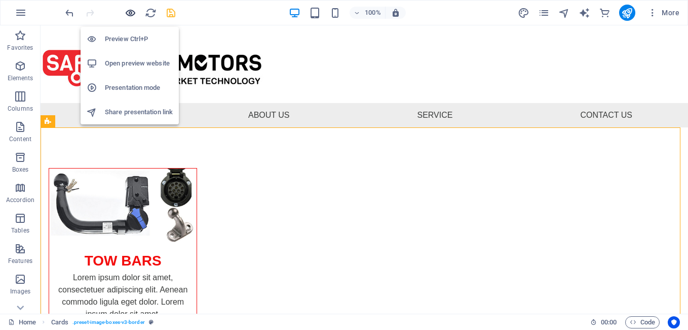
click at [130, 15] on icon "button" at bounding box center [131, 13] width 12 height 12
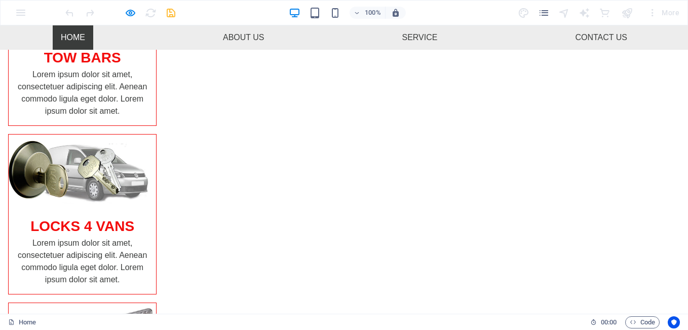
scroll to position [342, 0]
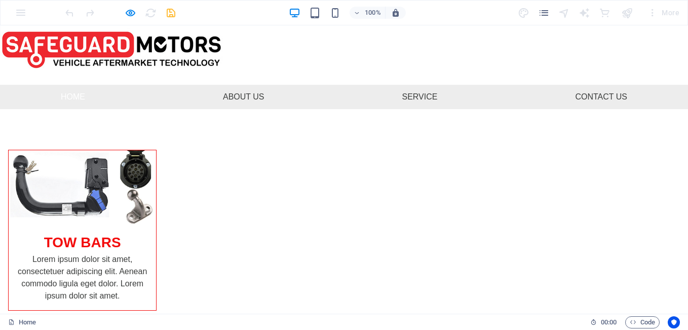
scroll to position [0, 0]
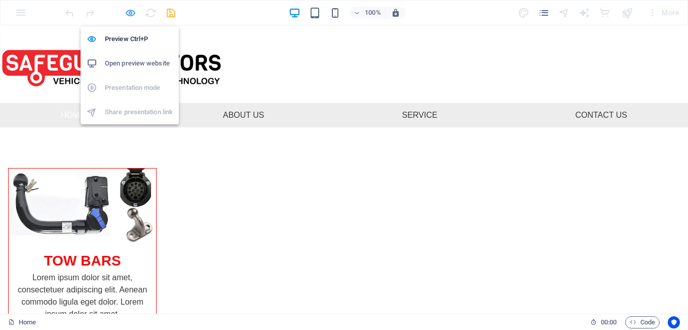
click at [133, 14] on icon "button" at bounding box center [131, 13] width 12 height 12
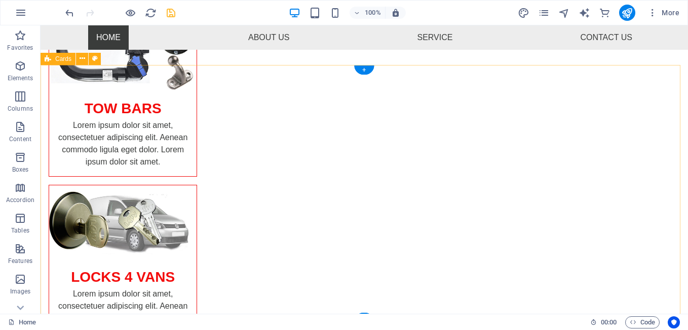
scroll to position [333, 0]
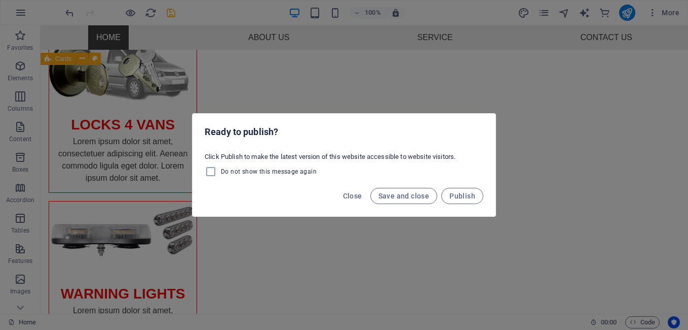
click at [530, 72] on div "Ready to publish? Click Publish to make the latest version of this website acce…" at bounding box center [344, 165] width 688 height 330
click at [352, 193] on span "Close" at bounding box center [352, 196] width 19 height 8
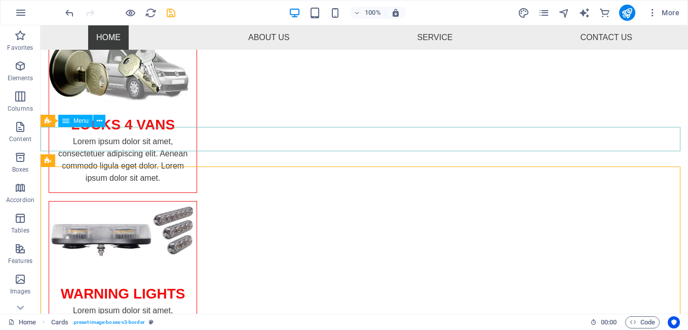
scroll to position [232, 0]
